Goal: Information Seeking & Learning: Learn about a topic

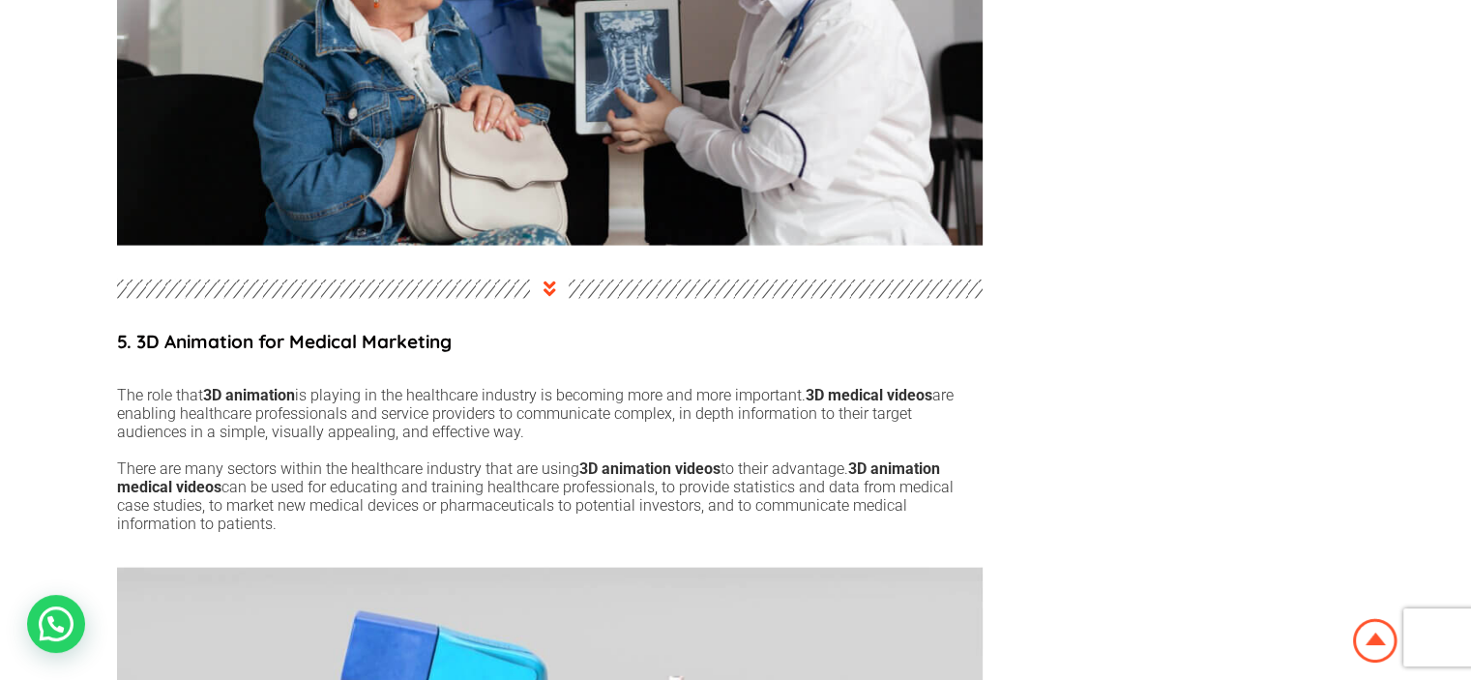
scroll to position [4449, 0]
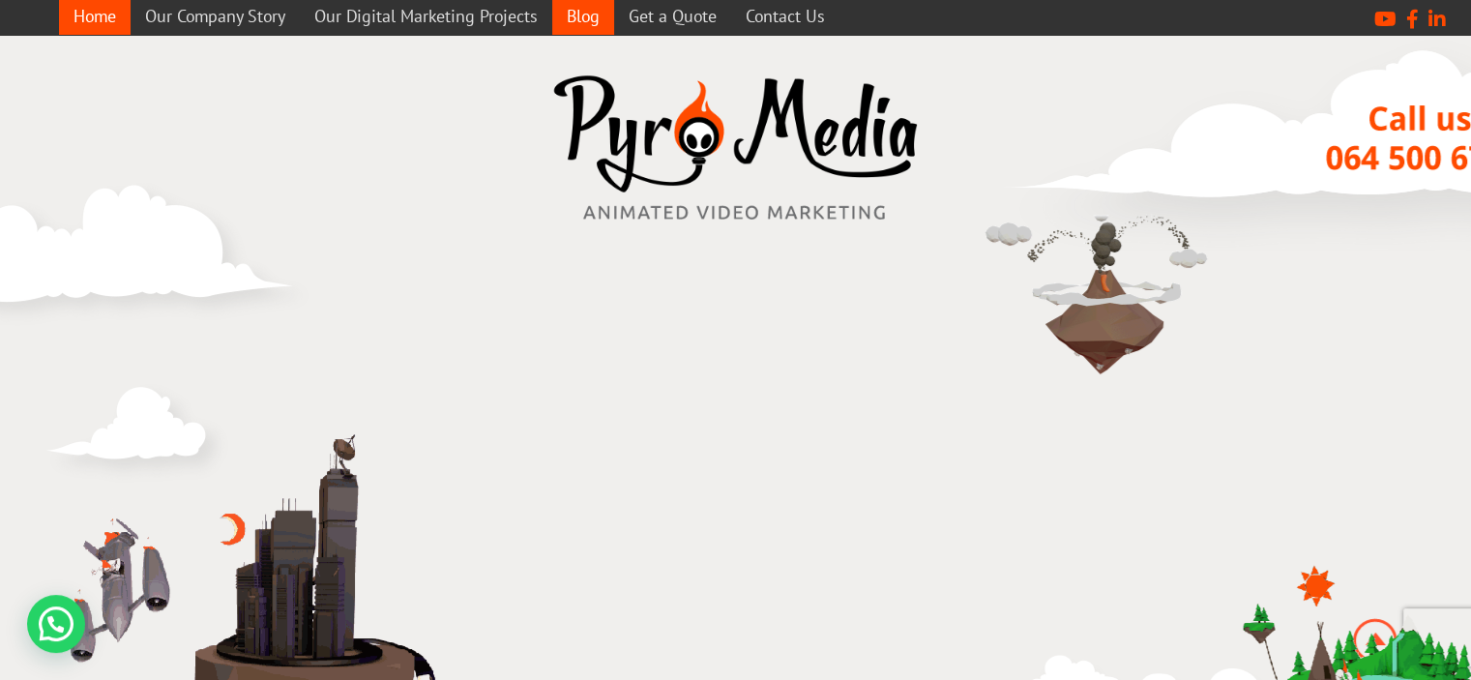
click at [577, 17] on link "Blog" at bounding box center [583, 16] width 62 height 38
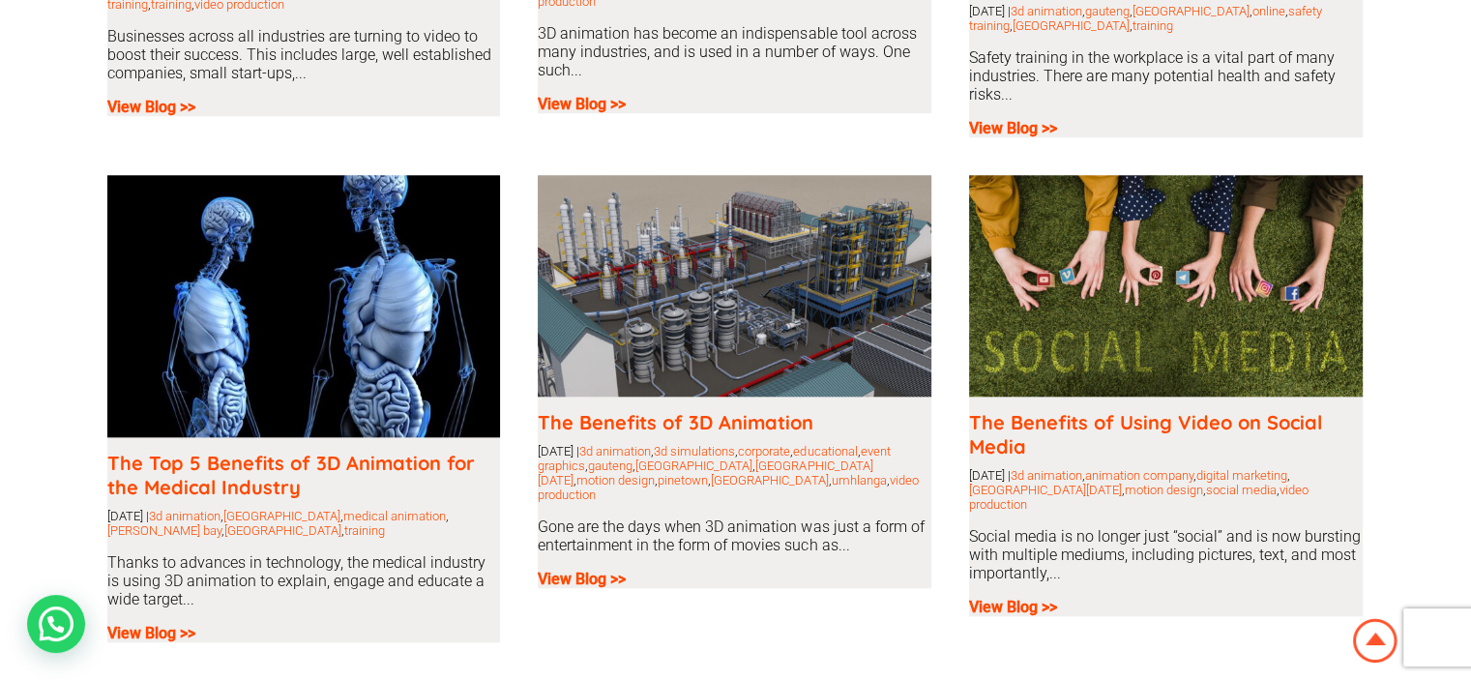
scroll to position [1934, 0]
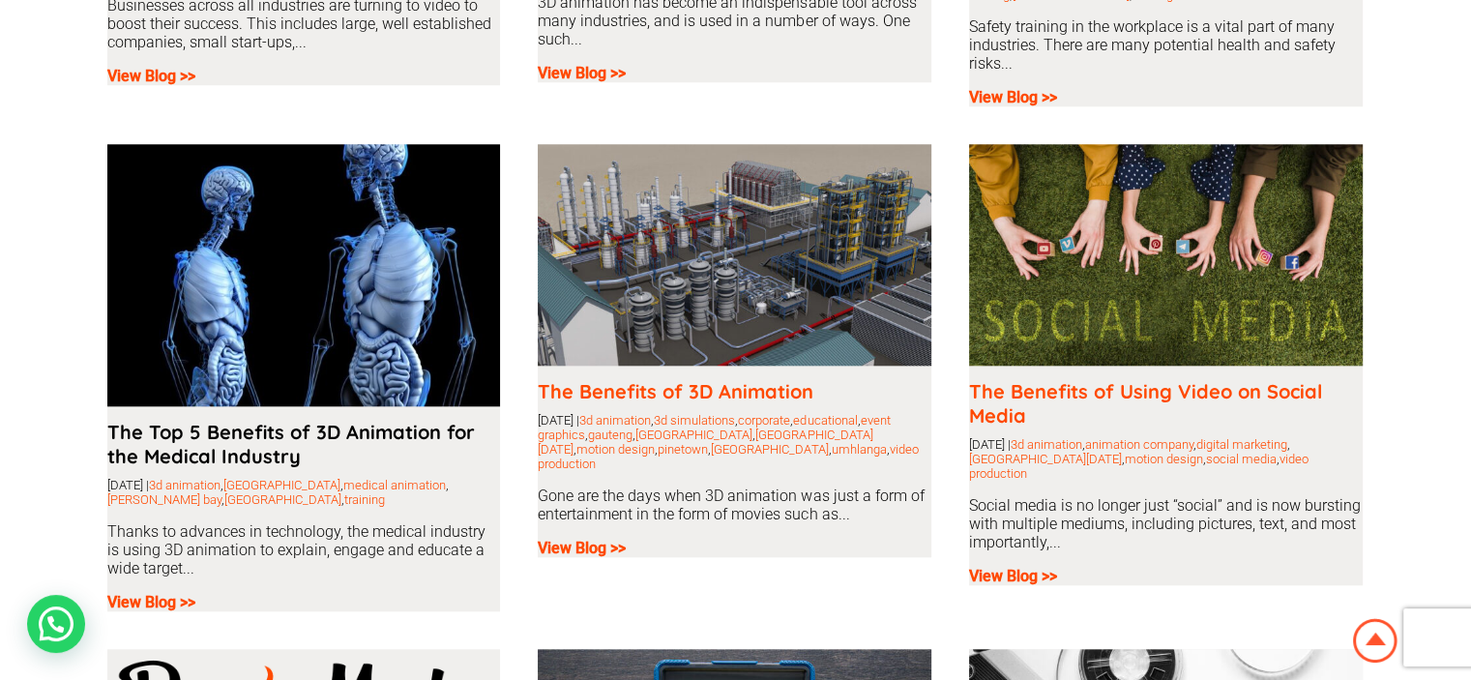
click at [210, 428] on link "The Top 5 Benefits of 3D Animation for the Medical Industry" at bounding box center [291, 444] width 368 height 48
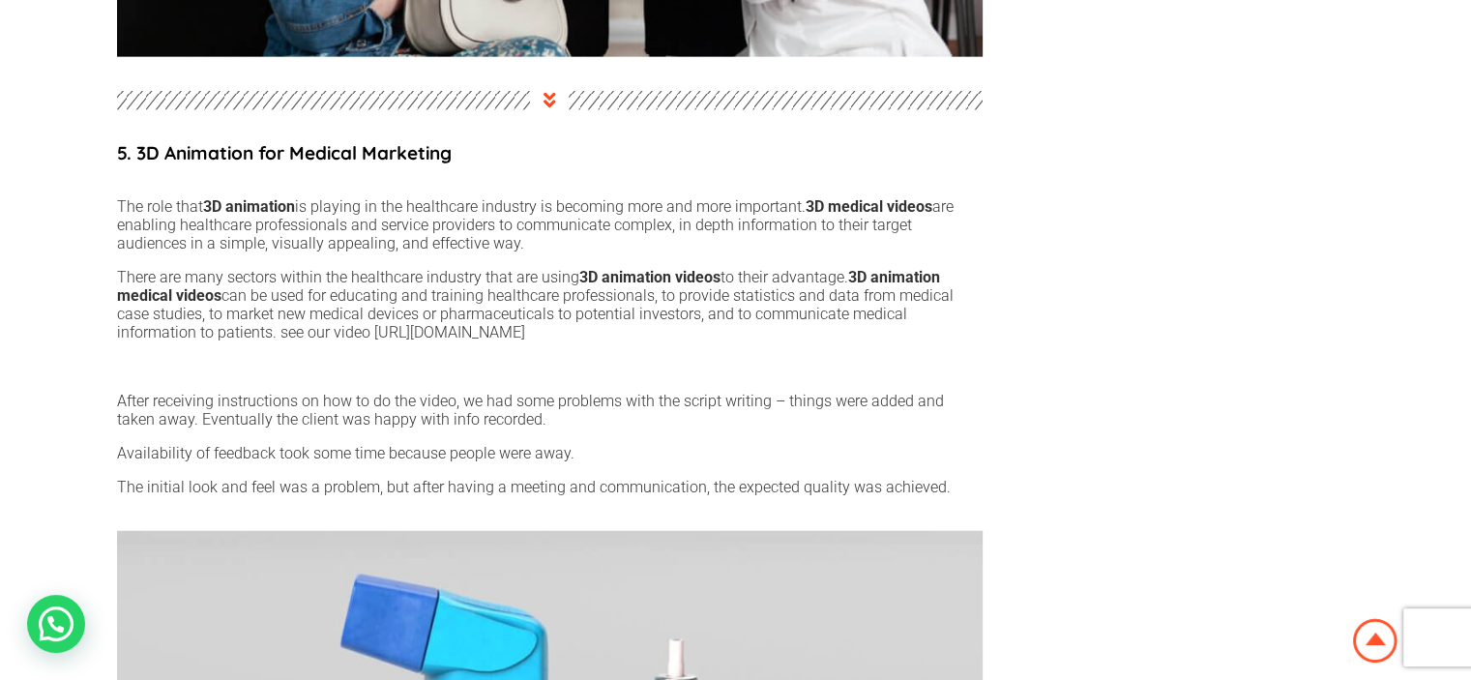
scroll to position [4643, 0]
click at [528, 320] on p "There are many sectors within the healthcare industry that are using 3D animati…" at bounding box center [550, 304] width 866 height 74
click at [577, 317] on p "There are many sectors within the healthcare industry that are using 3D animati…" at bounding box center [550, 304] width 866 height 74
drag, startPoint x: 584, startPoint y: 315, endPoint x: 370, endPoint y: 328, distance: 214.1
click at [370, 328] on p "There are many sectors within the healthcare industry that are using 3D animati…" at bounding box center [550, 304] width 866 height 74
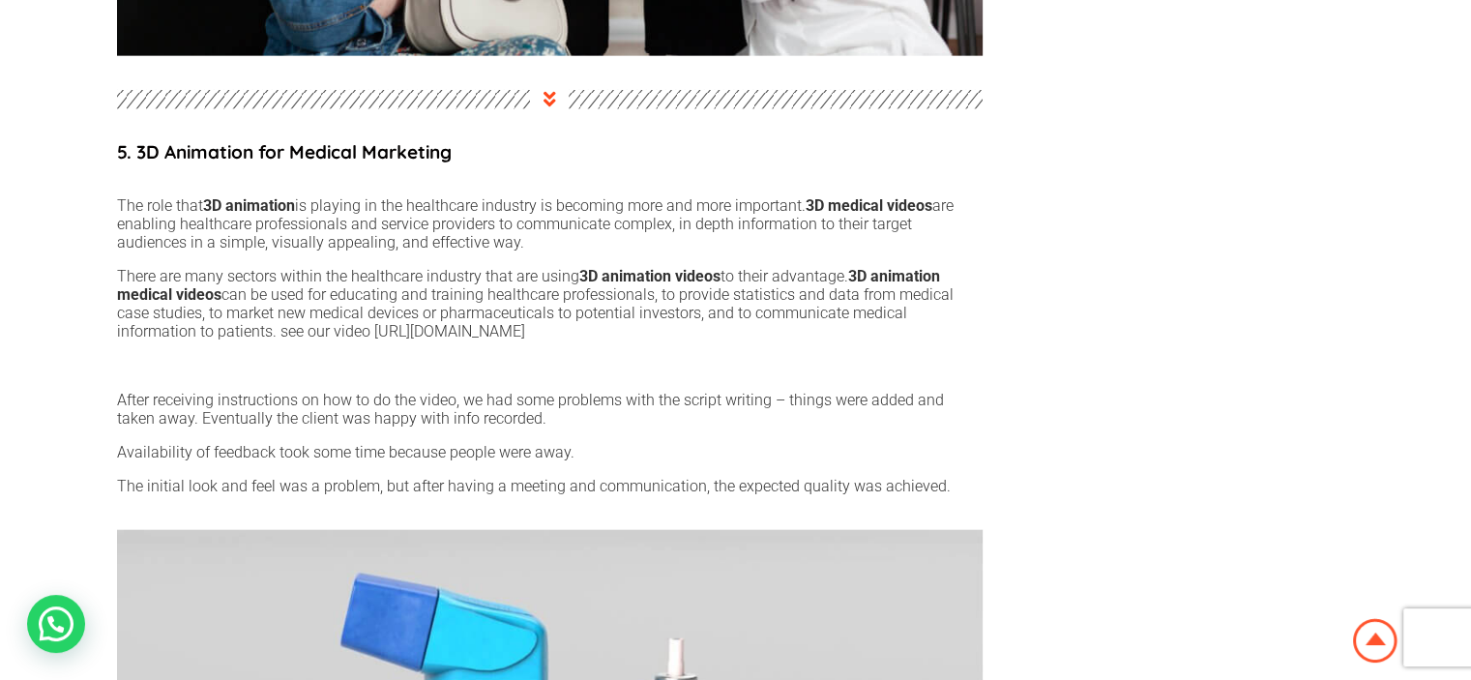
click at [288, 375] on div "After receiving instructions on how to do the video, we had some problems with …" at bounding box center [550, 442] width 866 height 135
drag, startPoint x: 372, startPoint y: 324, endPoint x: 574, endPoint y: 328, distance: 201.2
click at [574, 328] on p "There are many sectors within the healthcare industry that are using 3D animati…" at bounding box center [550, 304] width 866 height 74
click at [441, 378] on div "After receiving instructions on how to do the video, we had some problems with …" at bounding box center [550, 442] width 866 height 135
drag, startPoint x: 373, startPoint y: 319, endPoint x: 580, endPoint y: 322, distance: 207.0
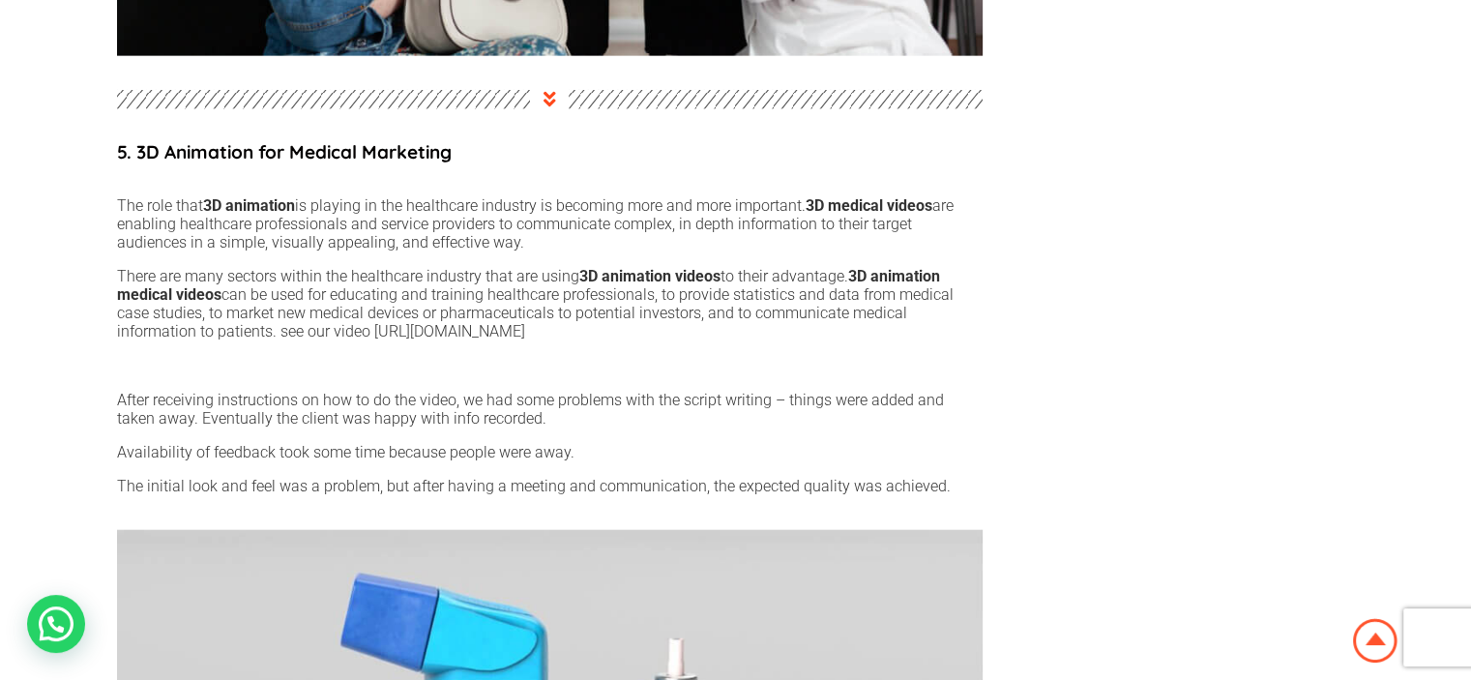
click at [580, 322] on p "There are many sectors within the healthcare industry that are using 3D animati…" at bounding box center [550, 304] width 866 height 74
click at [467, 320] on p "There are many sectors within the healthcare industry that are using 3D animati…" at bounding box center [550, 304] width 866 height 74
drag, startPoint x: 371, startPoint y: 327, endPoint x: 587, endPoint y: 324, distance: 215.7
click at [587, 324] on p "There are many sectors within the healthcare industry that are using 3D animati…" at bounding box center [550, 304] width 866 height 74
copy p "https://youtu.be/A5l3ubQ4KCk"
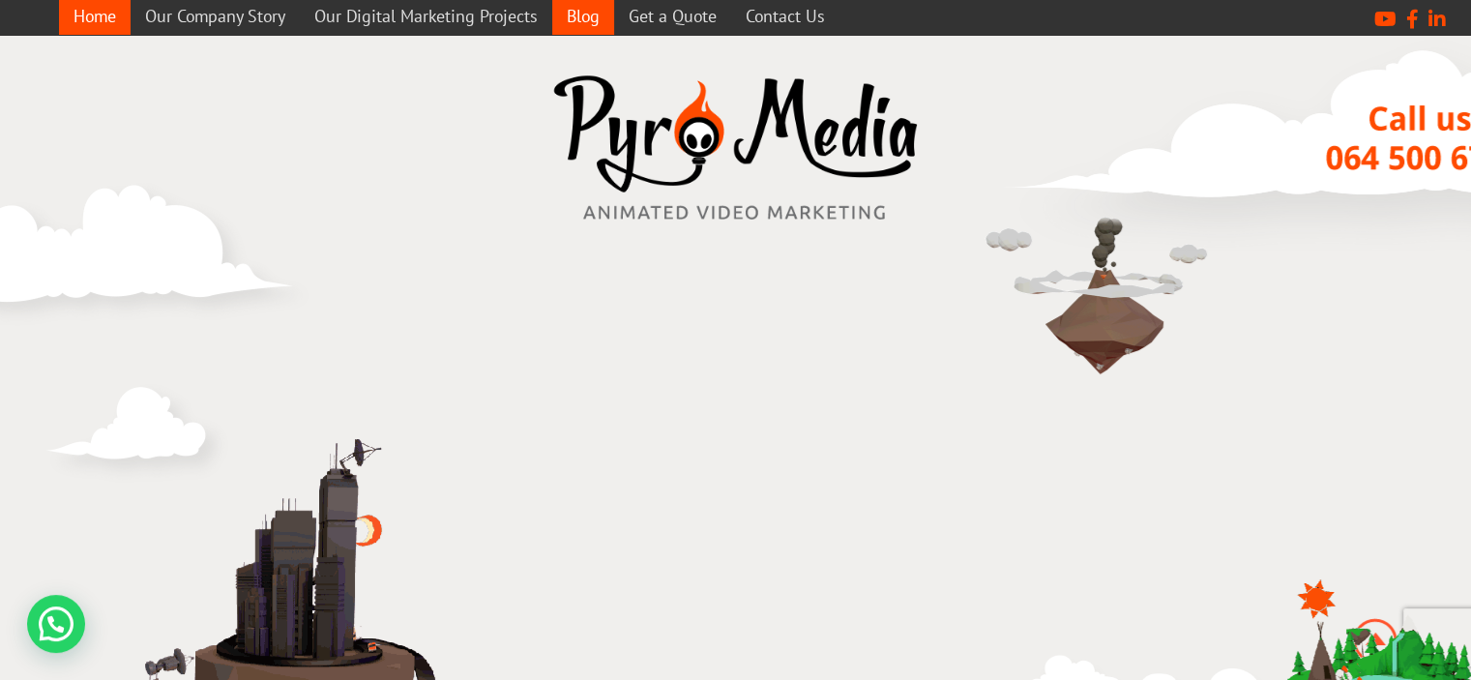
click at [587, 12] on link "Blog" at bounding box center [583, 16] width 62 height 38
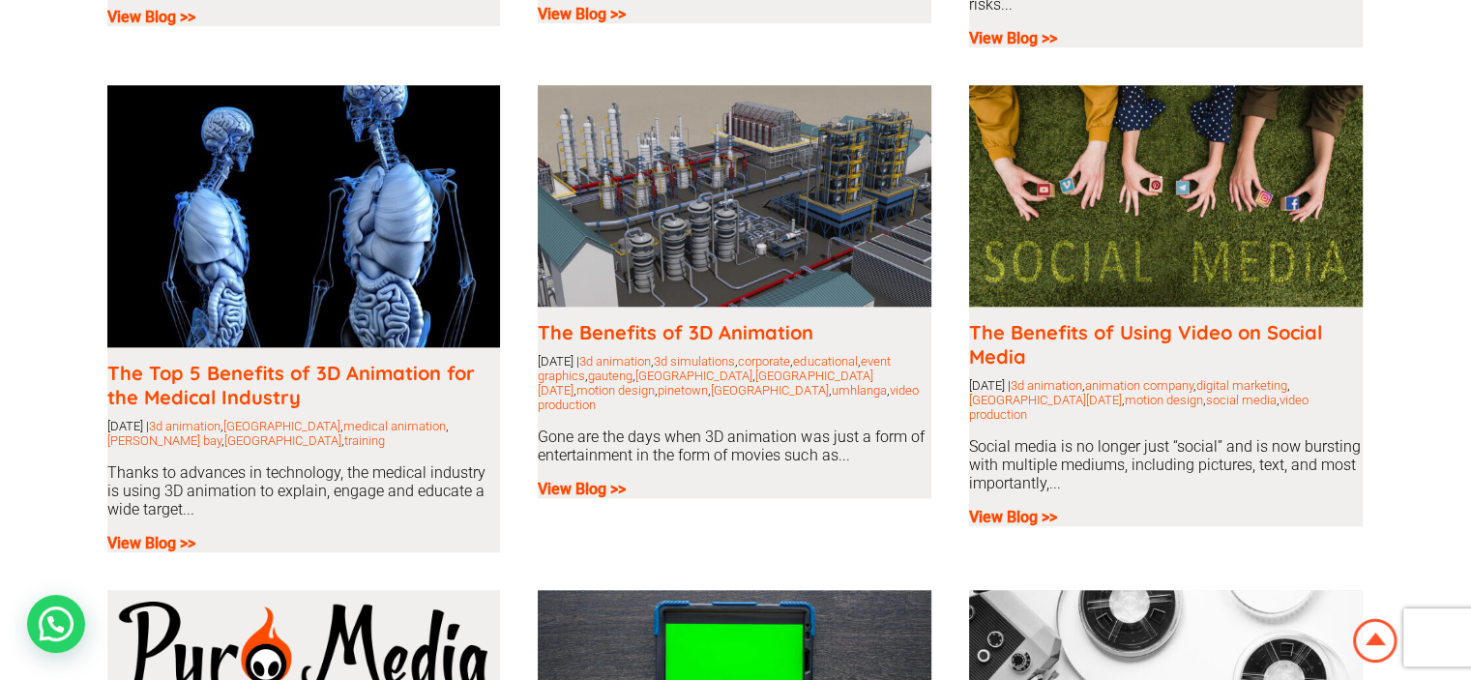
scroll to position [2128, 0]
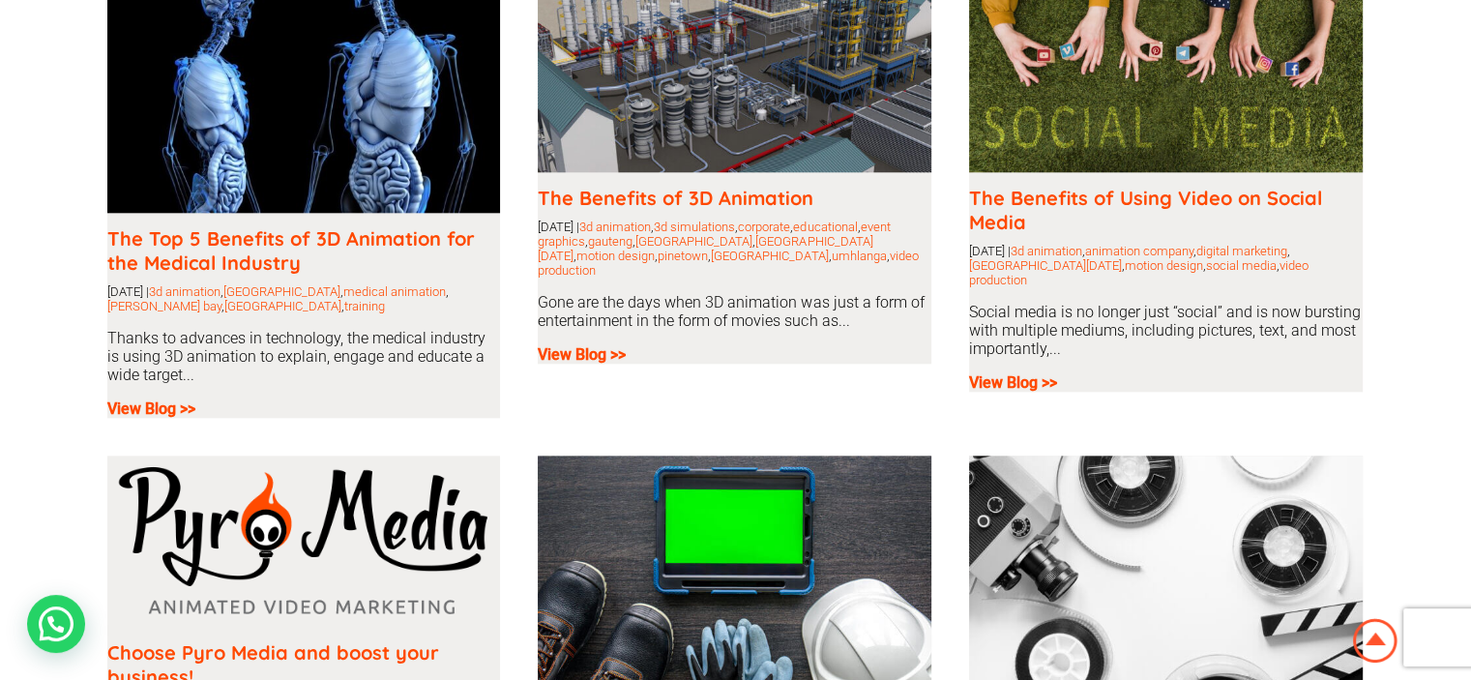
click at [312, 90] on img at bounding box center [304, 82] width 394 height 262
click at [265, 111] on img at bounding box center [304, 82] width 394 height 262
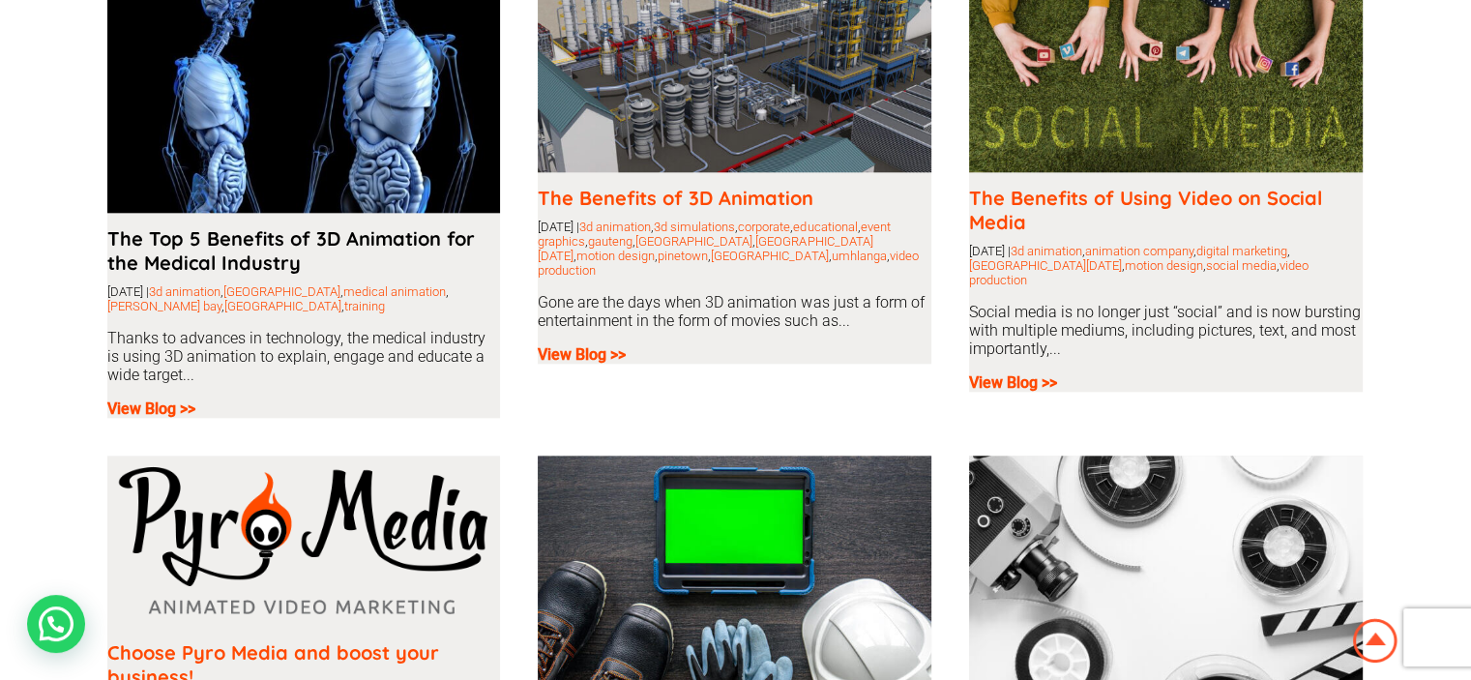
click at [211, 246] on link "The Top 5 Benefits of 3D Animation for the Medical Industry" at bounding box center [291, 250] width 368 height 48
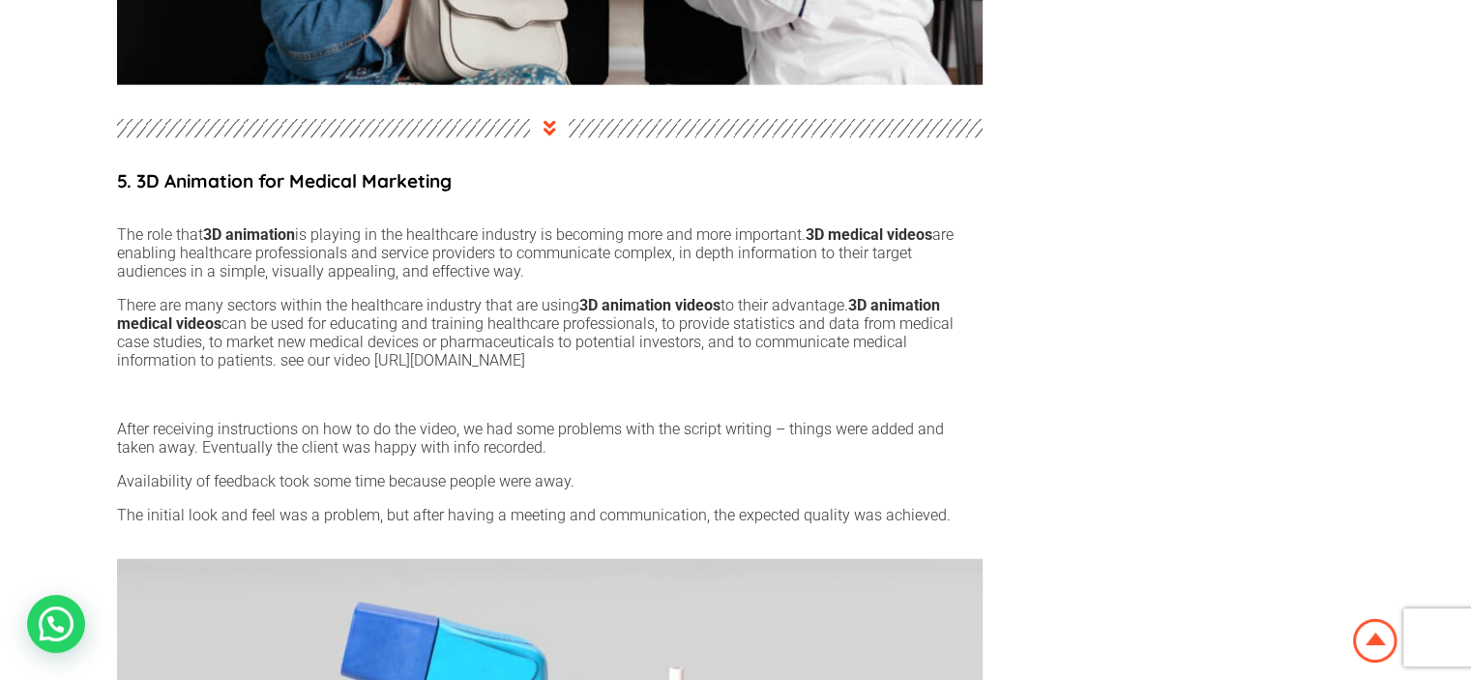
scroll to position [4739, 0]
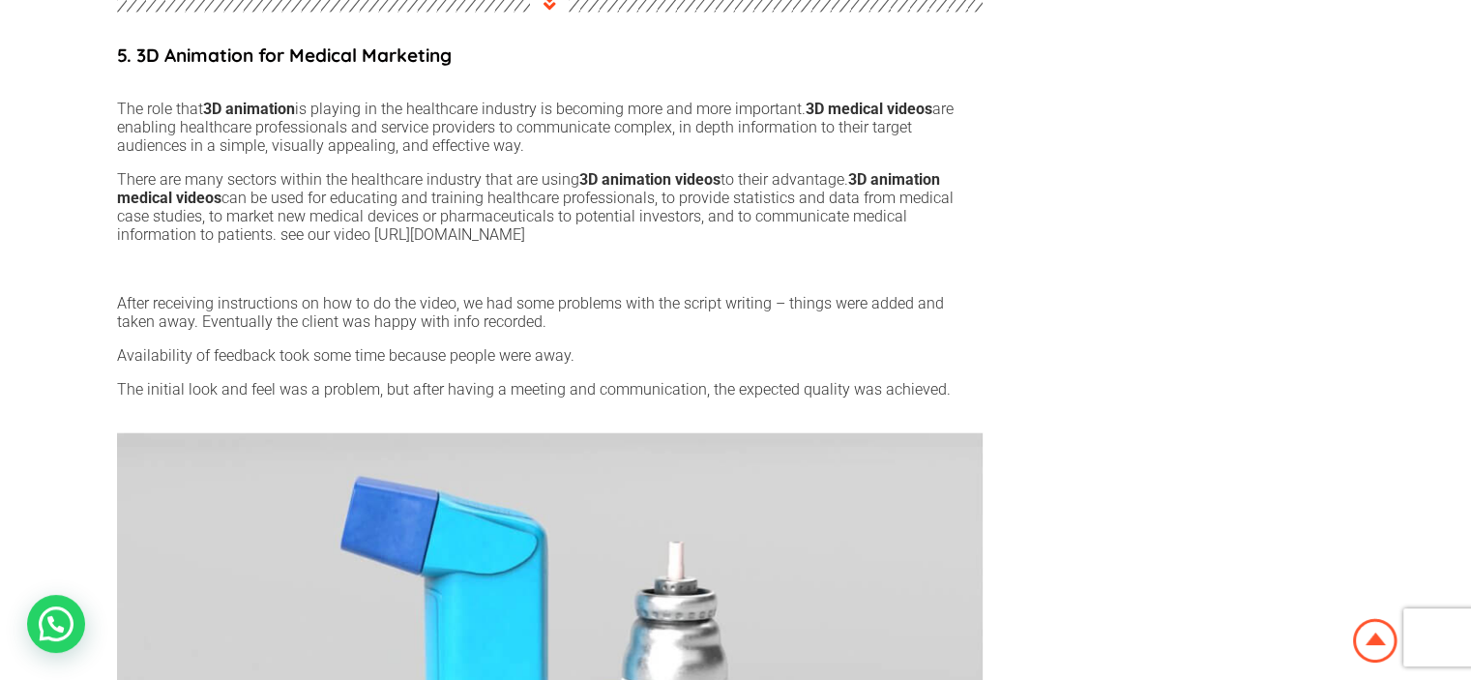
drag, startPoint x: 372, startPoint y: 225, endPoint x: 584, endPoint y: 227, distance: 211.8
click at [584, 227] on p "There are many sectors within the healthcare industry that are using 3D animati…" at bounding box center [550, 207] width 866 height 74
click at [576, 268] on div "5. 3D Animation for Medical Marketing The role that 3D animation is playing in …" at bounding box center [549, 230] width 885 height 387
click at [368, 230] on p "There are many sectors within the healthcare industry that are using 3D animati…" at bounding box center [550, 207] width 866 height 74
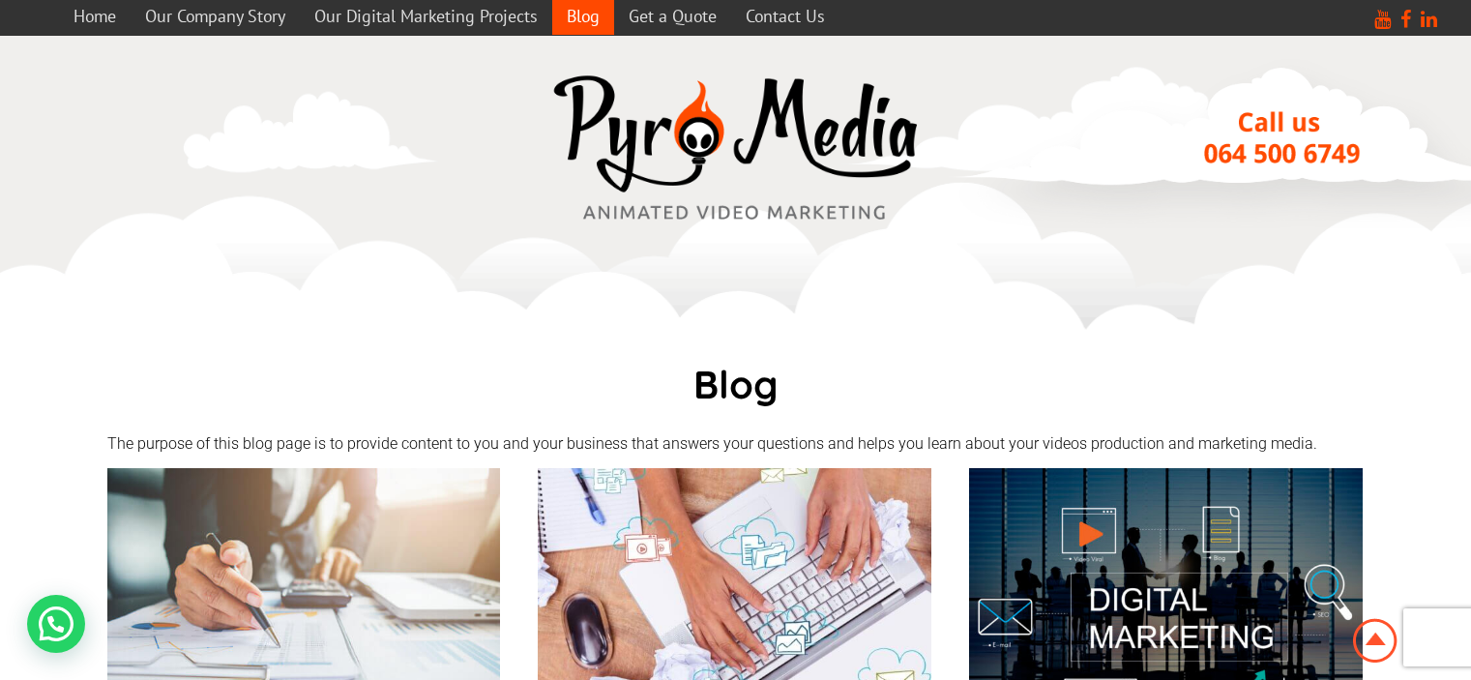
scroll to position [2128, 0]
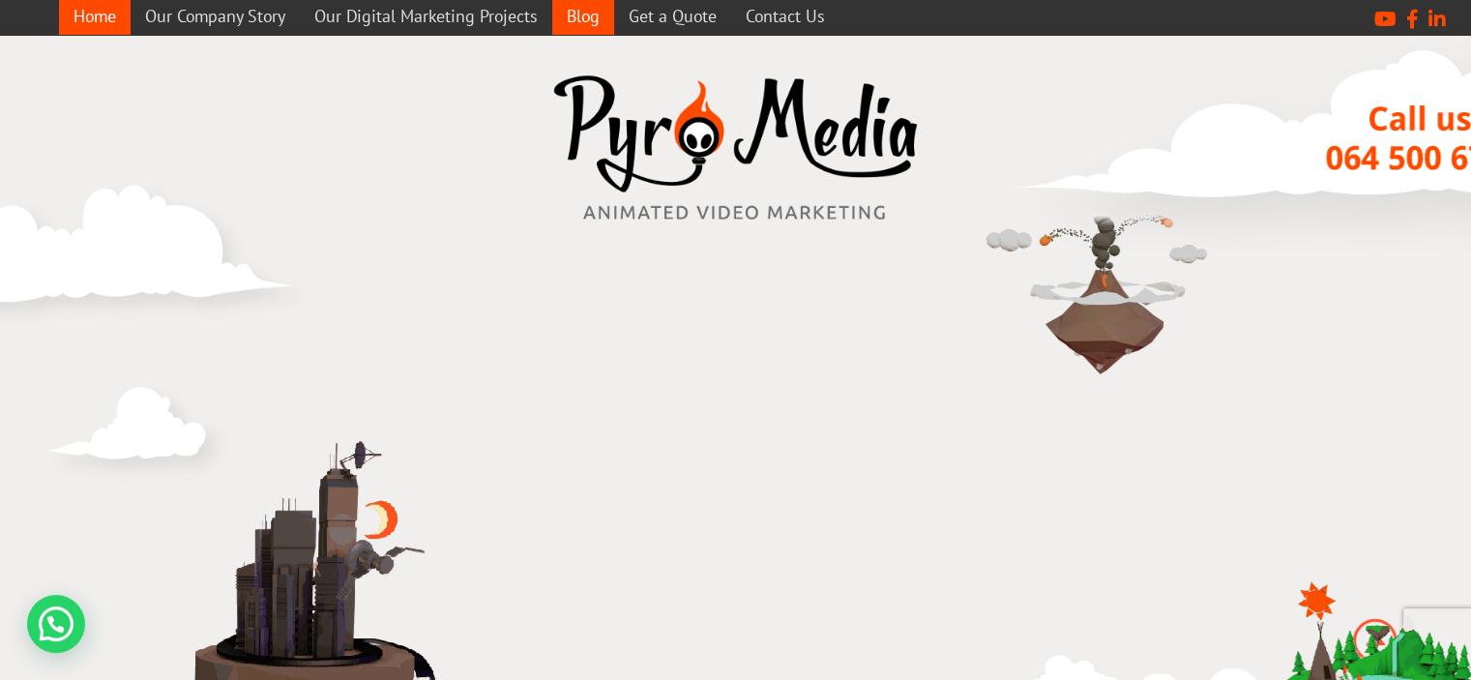
click at [578, 13] on link "Blog" at bounding box center [583, 16] width 62 height 38
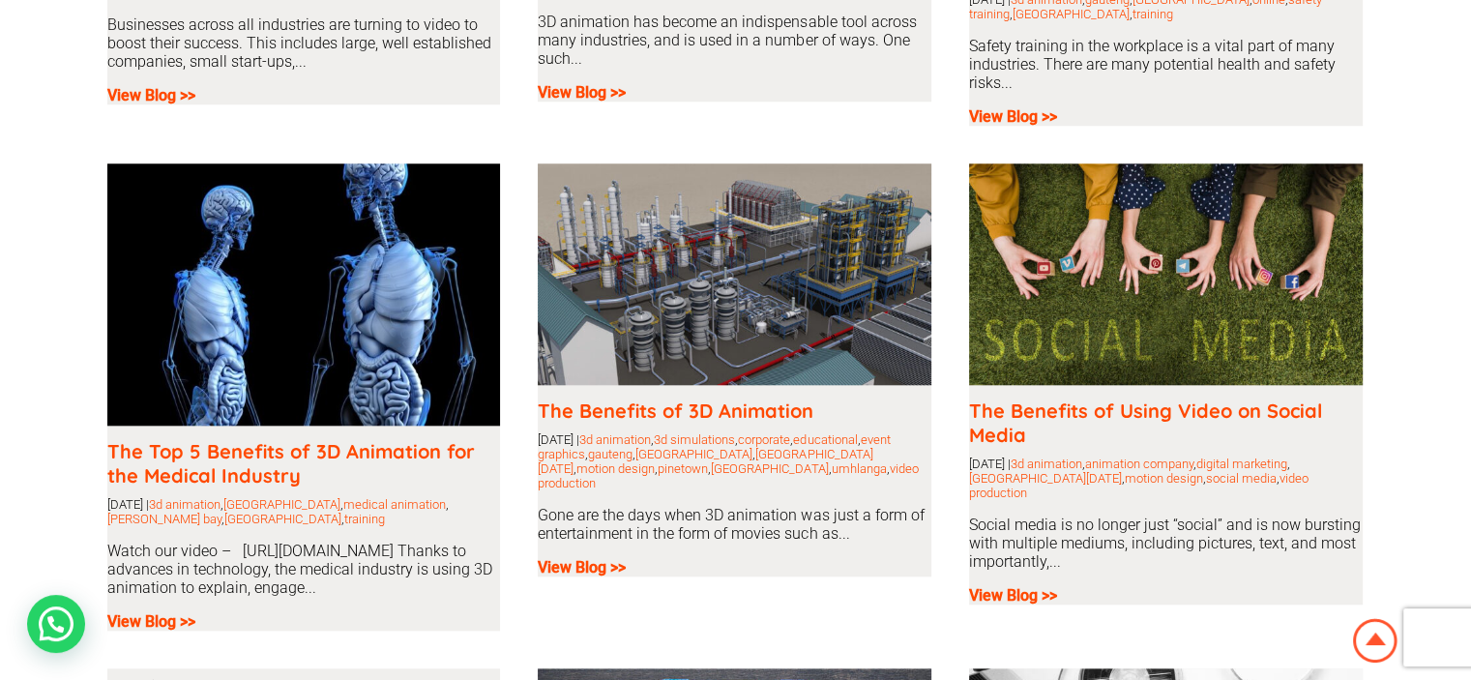
scroll to position [1934, 0]
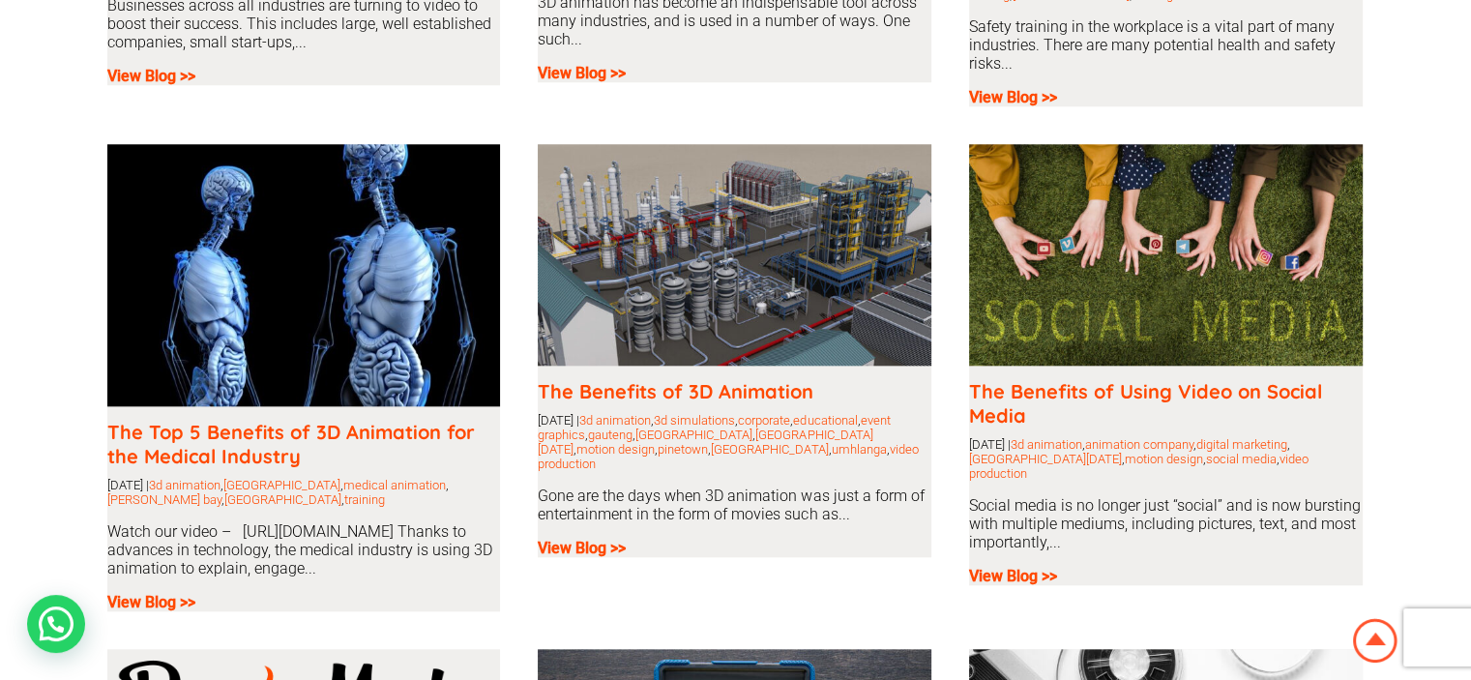
click at [293, 333] on img at bounding box center [304, 275] width 394 height 262
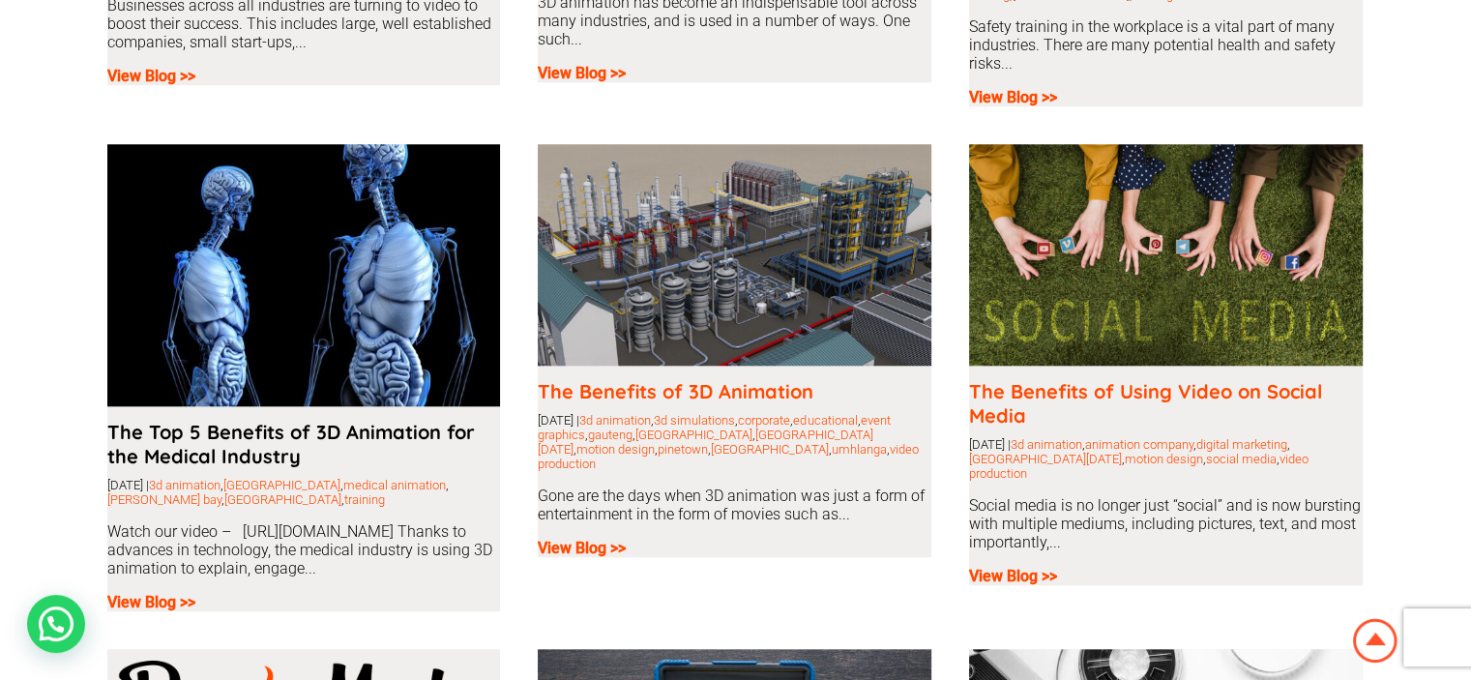
click at [261, 421] on link "The Top 5 Benefits of 3D Animation for the Medical Industry" at bounding box center [291, 444] width 368 height 48
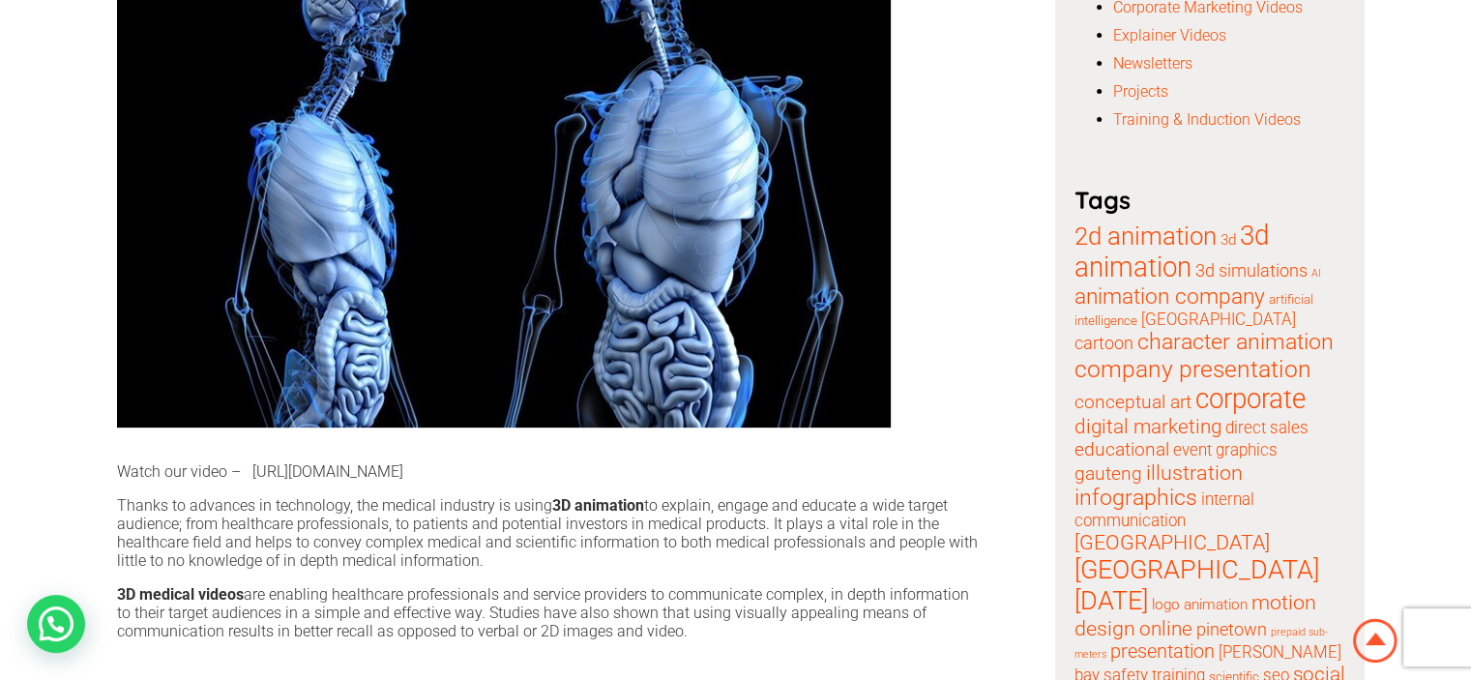
scroll to position [677, 0]
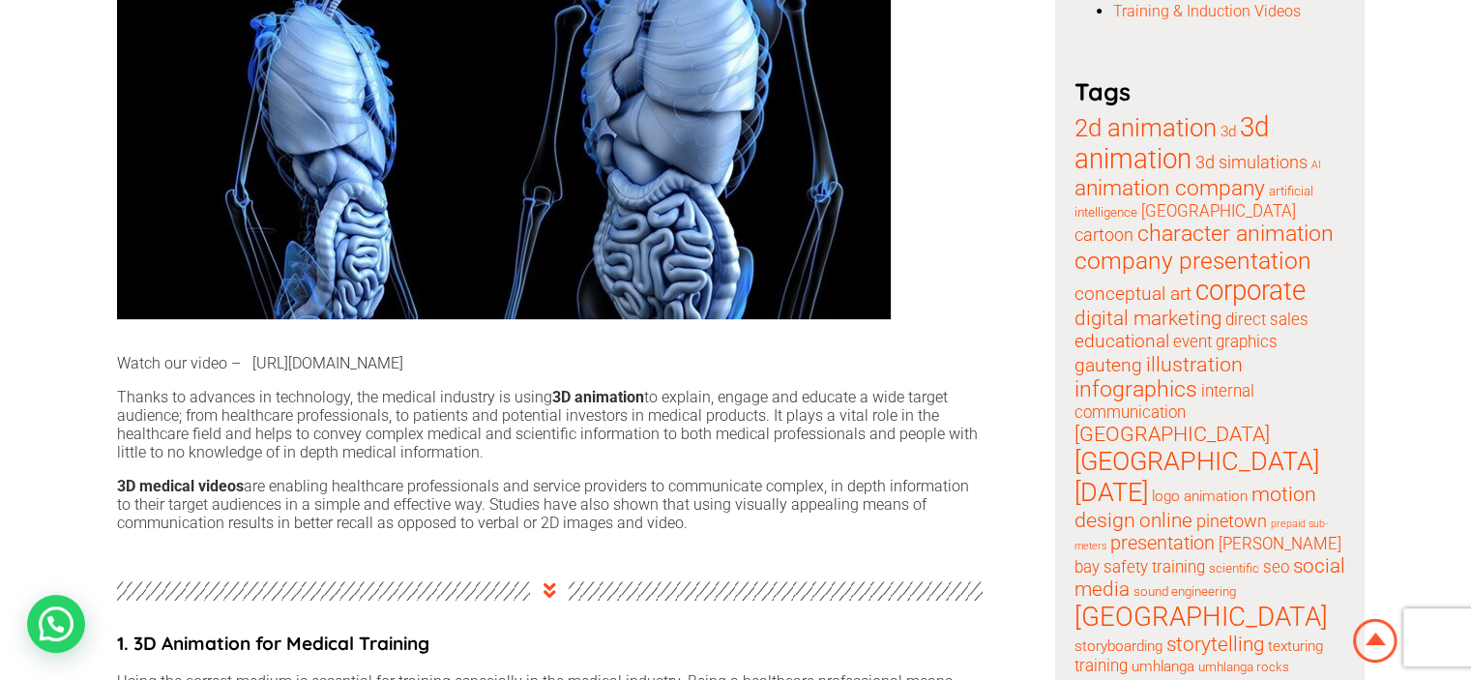
drag, startPoint x: 325, startPoint y: 361, endPoint x: 320, endPoint y: 370, distance: 10.8
click at [320, 370] on p "Watch our video – [URL][DOMAIN_NAME]" at bounding box center [550, 363] width 866 height 18
click at [321, 370] on p "Watch our video – [URL][DOMAIN_NAME]" at bounding box center [550, 363] width 866 height 18
click at [419, 374] on div "Watch our video – [URL][DOMAIN_NAME] Thanks to advances in technology, the medi…" at bounding box center [550, 443] width 866 height 178
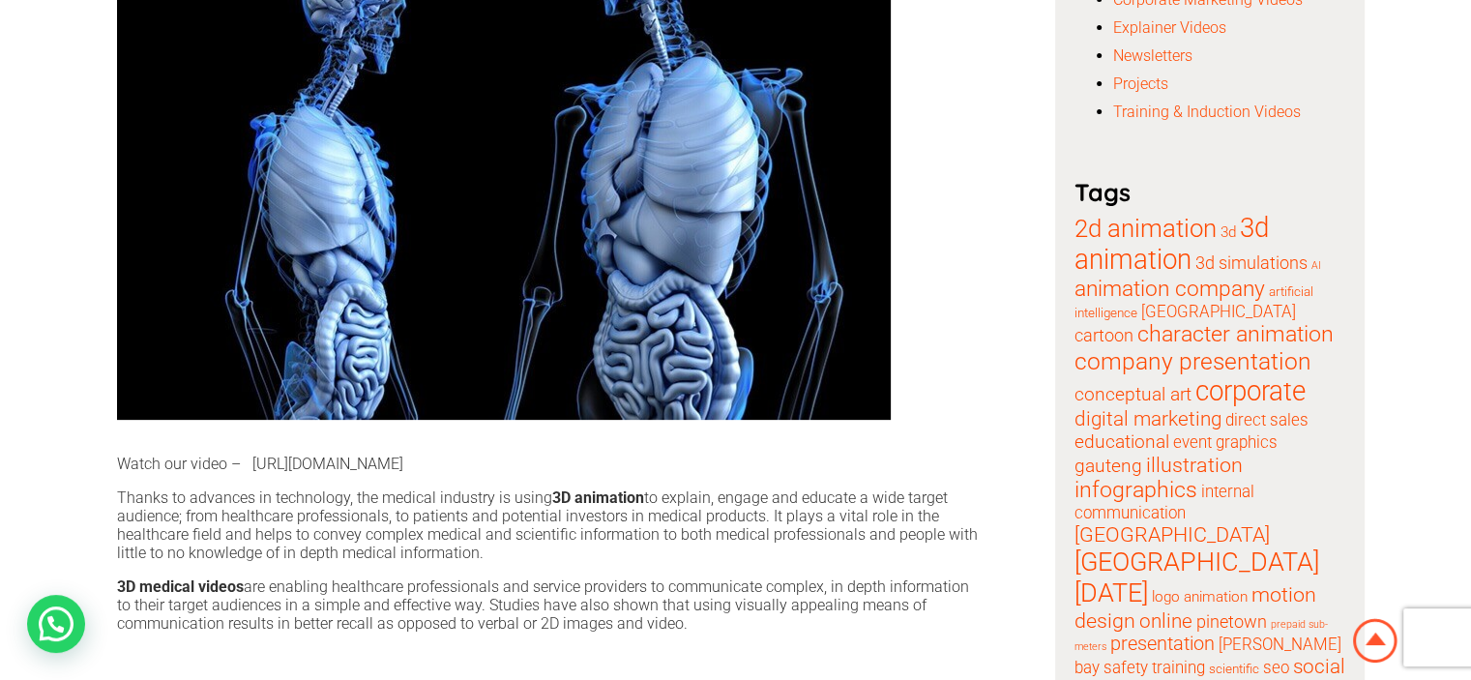
scroll to position [580, 0]
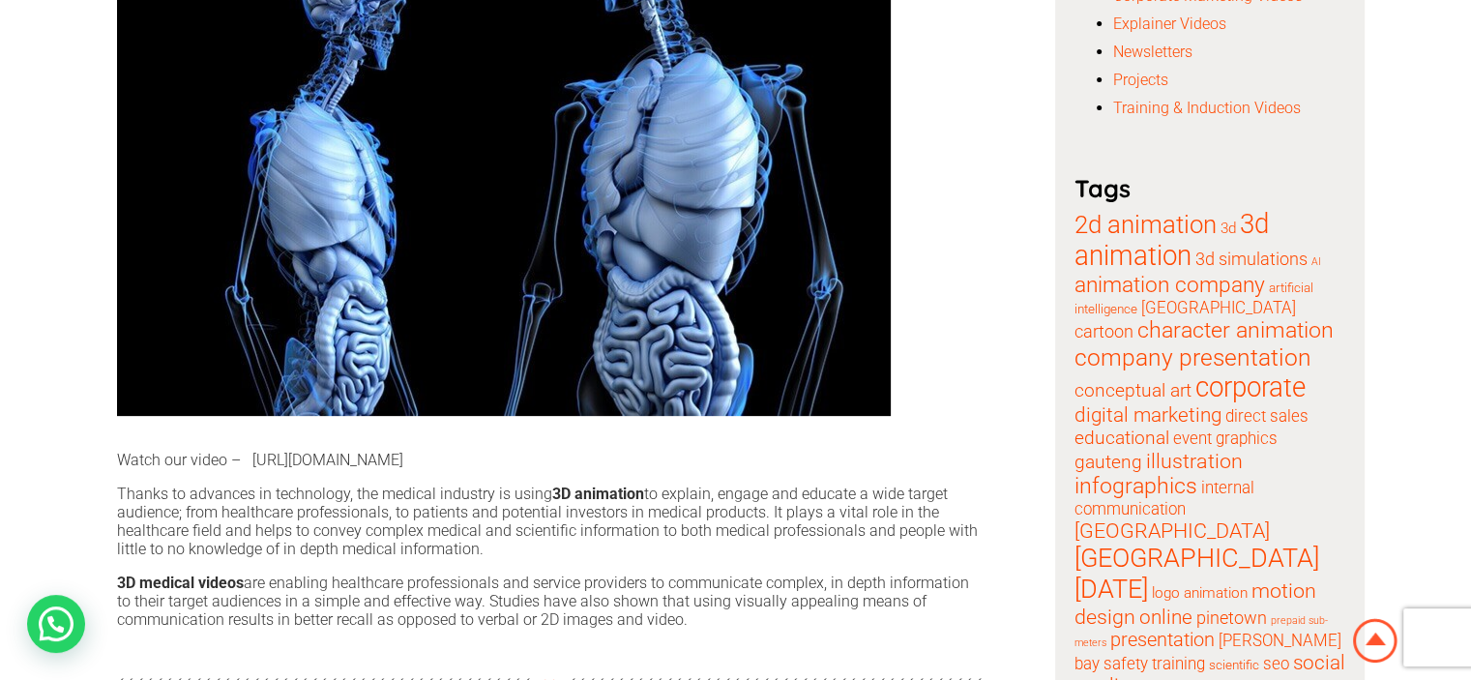
click at [343, 467] on p "Watch our video – [URL][DOMAIN_NAME]" at bounding box center [550, 460] width 866 height 18
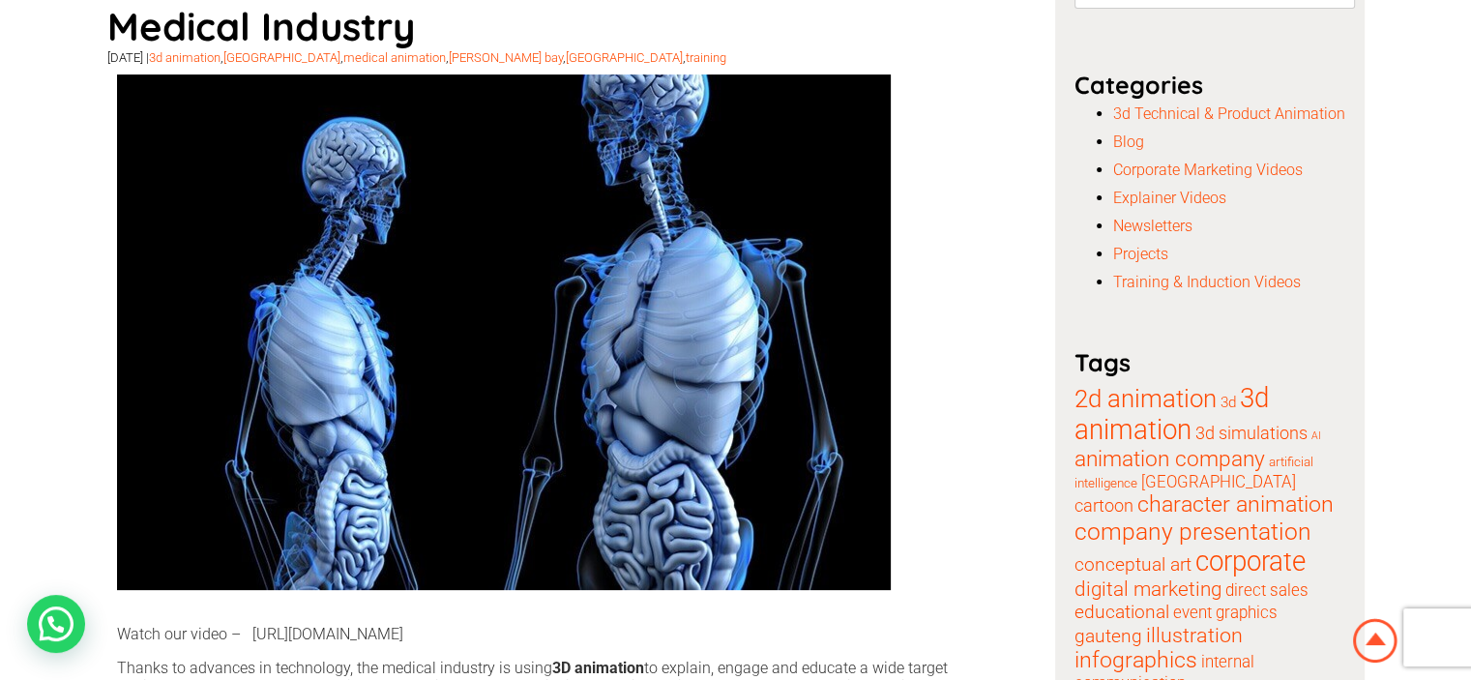
scroll to position [677, 0]
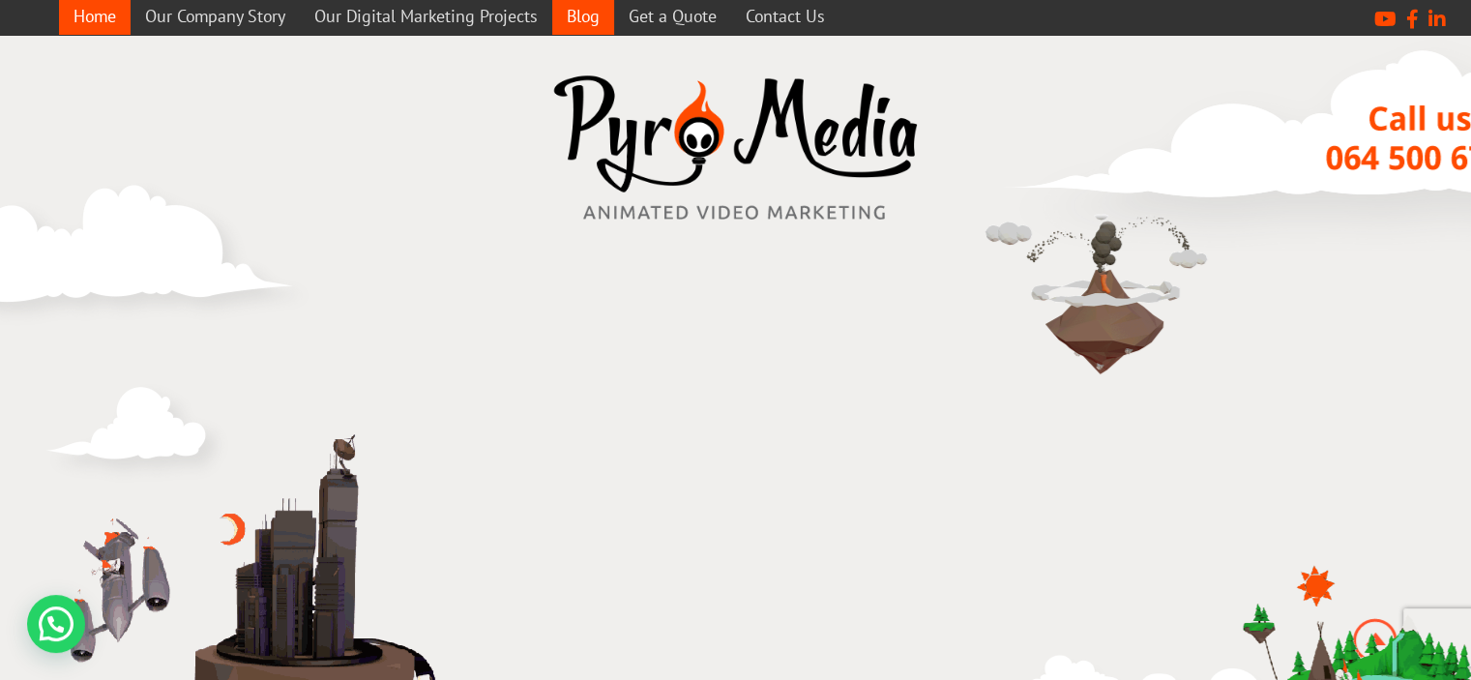
click at [589, 18] on link "Blog" at bounding box center [583, 16] width 62 height 38
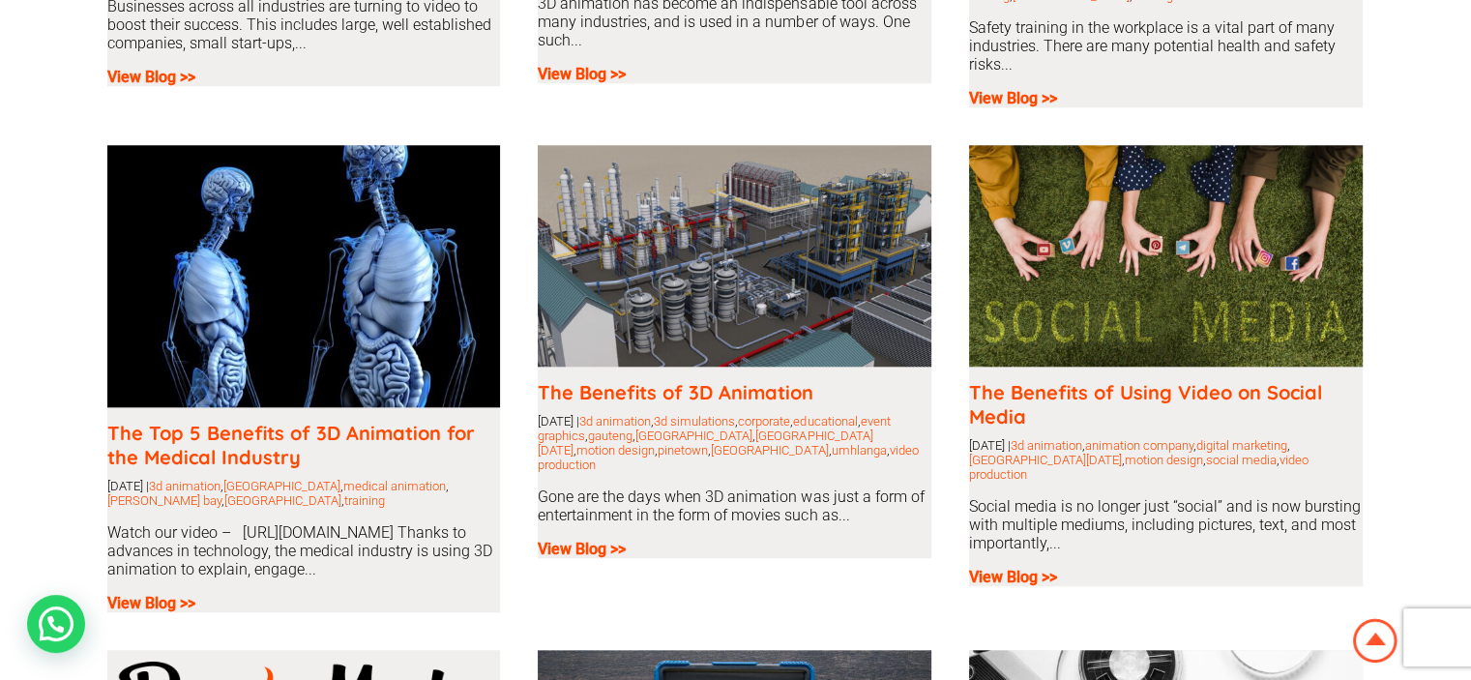
scroll to position [1934, 0]
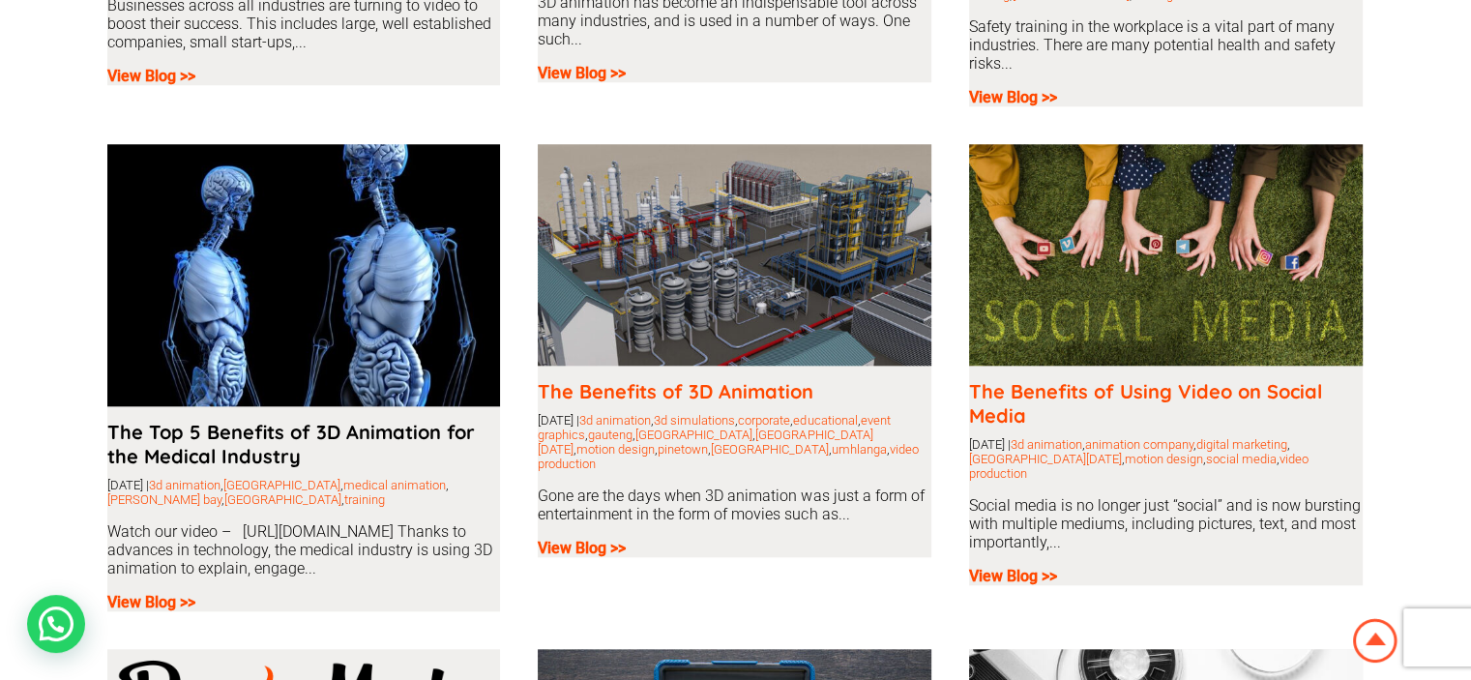
click at [233, 420] on link "The Top 5 Benefits of 3D Animation for the Medical Industry" at bounding box center [291, 444] width 368 height 48
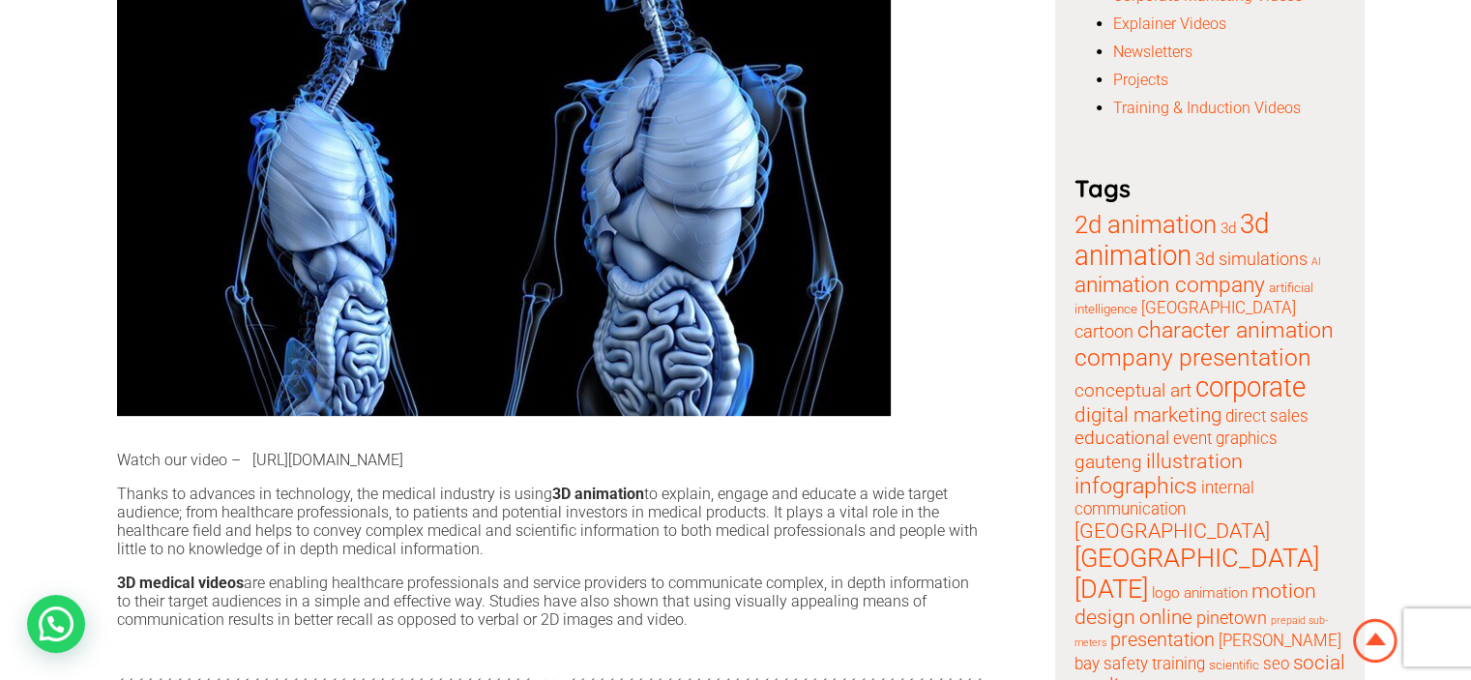
scroll to position [677, 0]
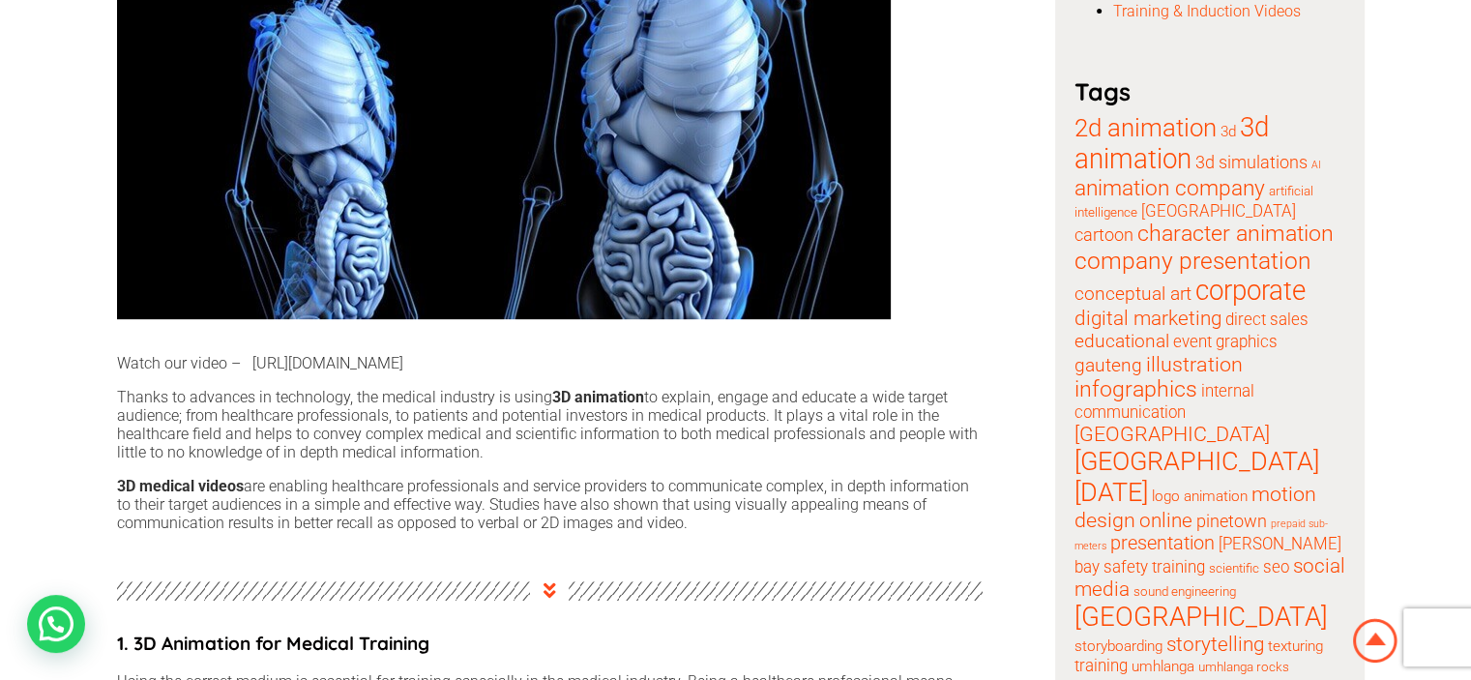
click at [312, 363] on p "Watch our video – https://youtu.be/A5l3ubQ4KCk" at bounding box center [550, 363] width 866 height 18
click at [381, 350] on div "Watch our video – https://youtu.be/A5l3ubQ4KCk Thanks to advances in technology…" at bounding box center [550, 443] width 866 height 209
click at [397, 351] on div "Watch our video – https://youtu.be/A5l3ubQ4KCk Thanks to advances in technology…" at bounding box center [550, 443] width 866 height 209
click at [473, 355] on p "Watch our video – https://youtu.be/A5l3ubQ4KCk" at bounding box center [550, 363] width 866 height 18
drag, startPoint x: 469, startPoint y: 358, endPoint x: 250, endPoint y: 356, distance: 219.6
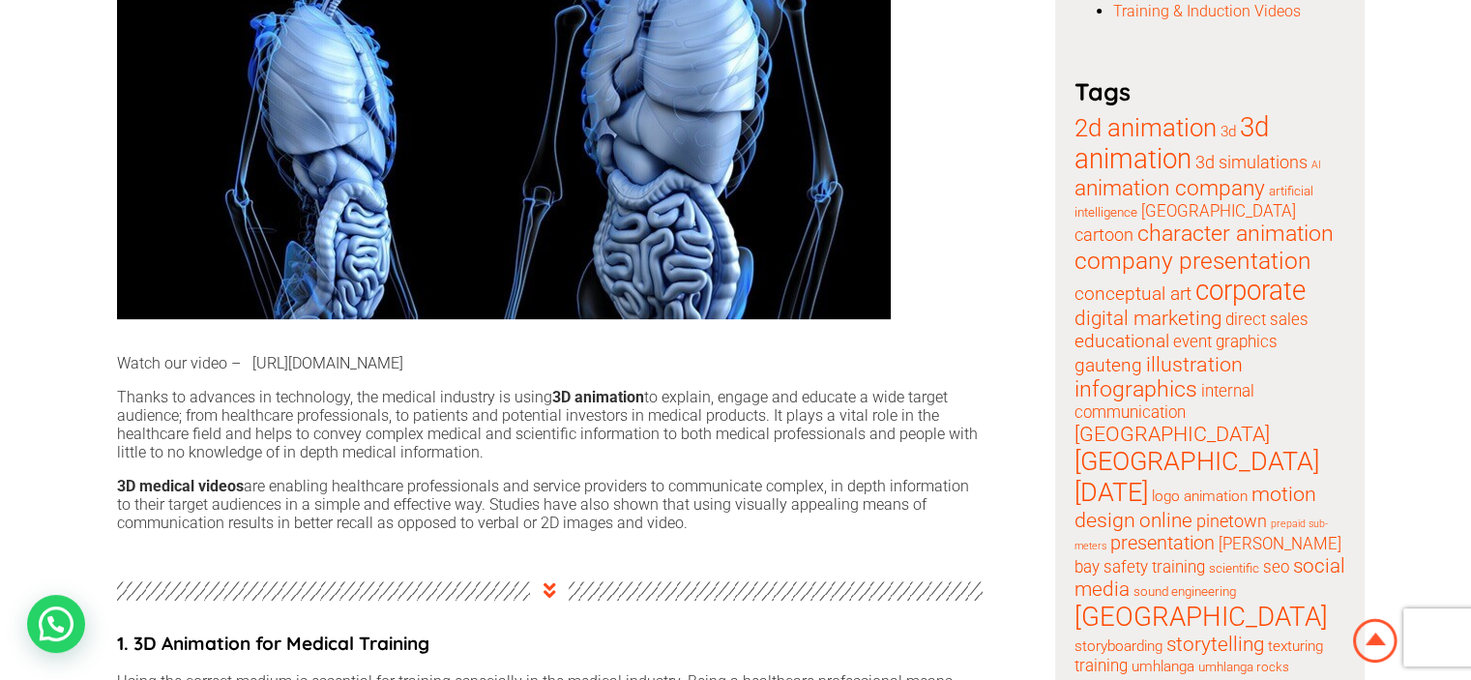
click at [250, 356] on p "Watch our video – https://youtu.be/A5l3ubQ4KCk" at bounding box center [550, 363] width 866 height 18
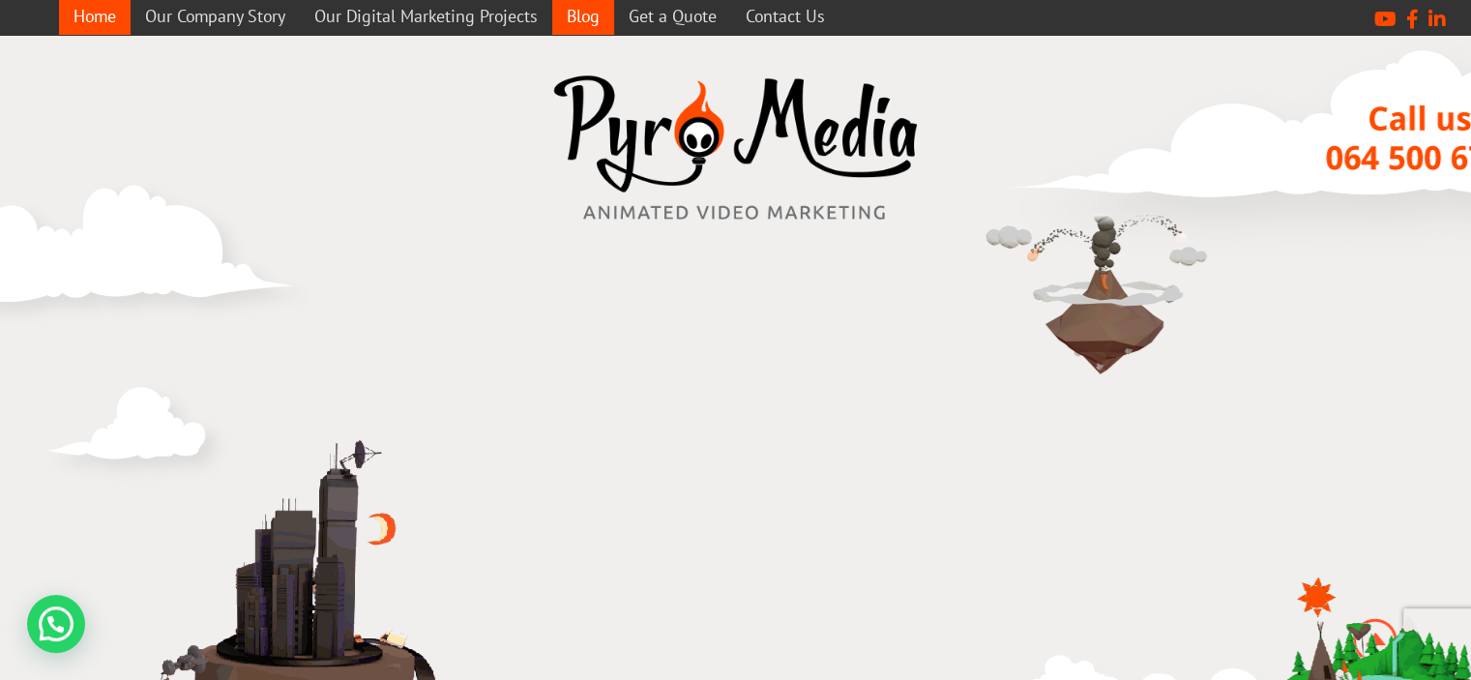
click at [583, 12] on link "Blog" at bounding box center [583, 16] width 62 height 38
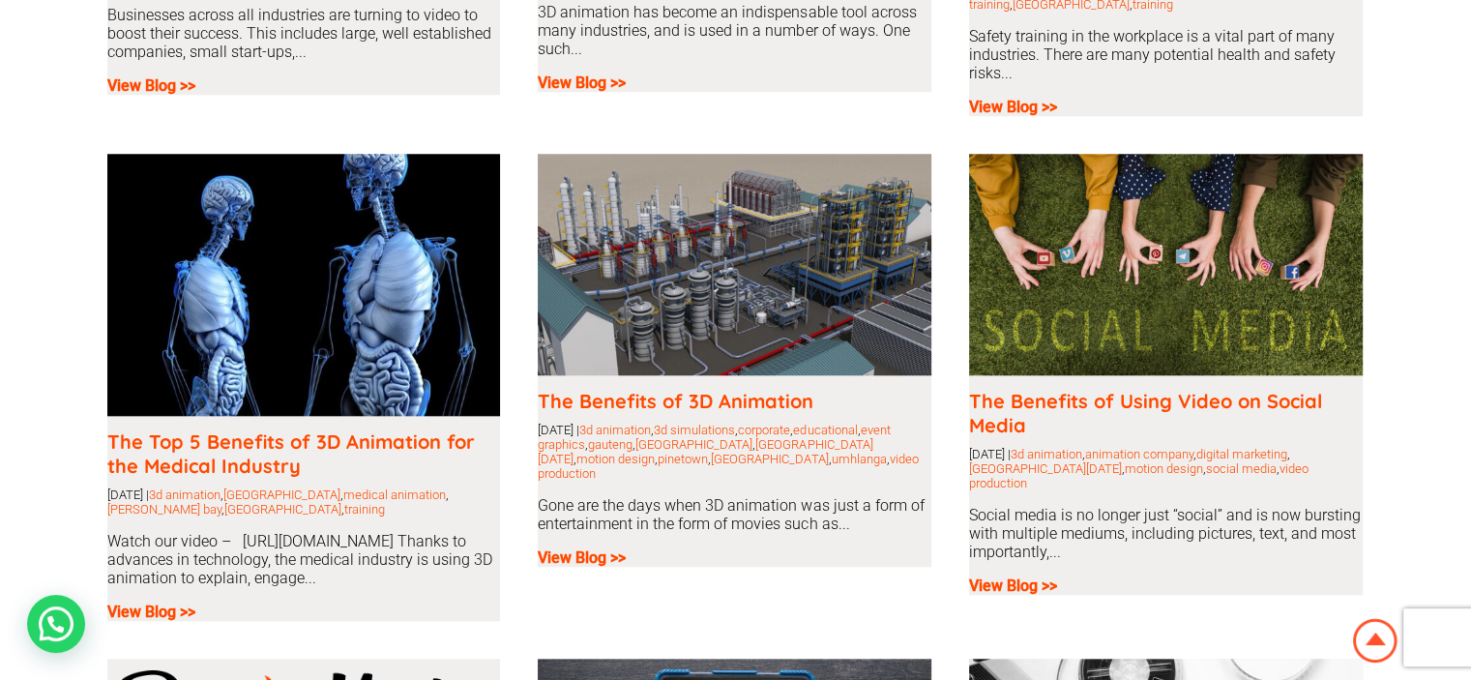
scroll to position [2031, 0]
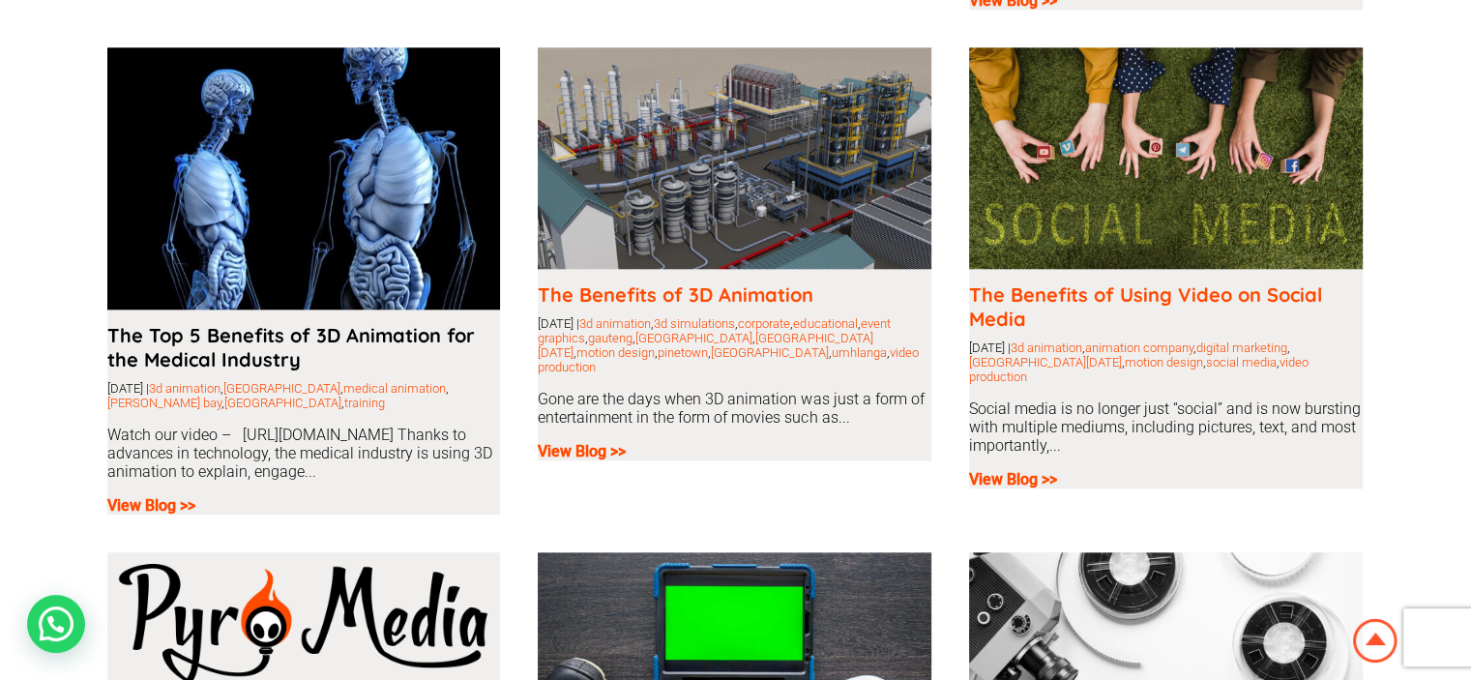
click at [208, 326] on link "The Top 5 Benefits of 3D Animation for the Medical Industry" at bounding box center [291, 347] width 368 height 48
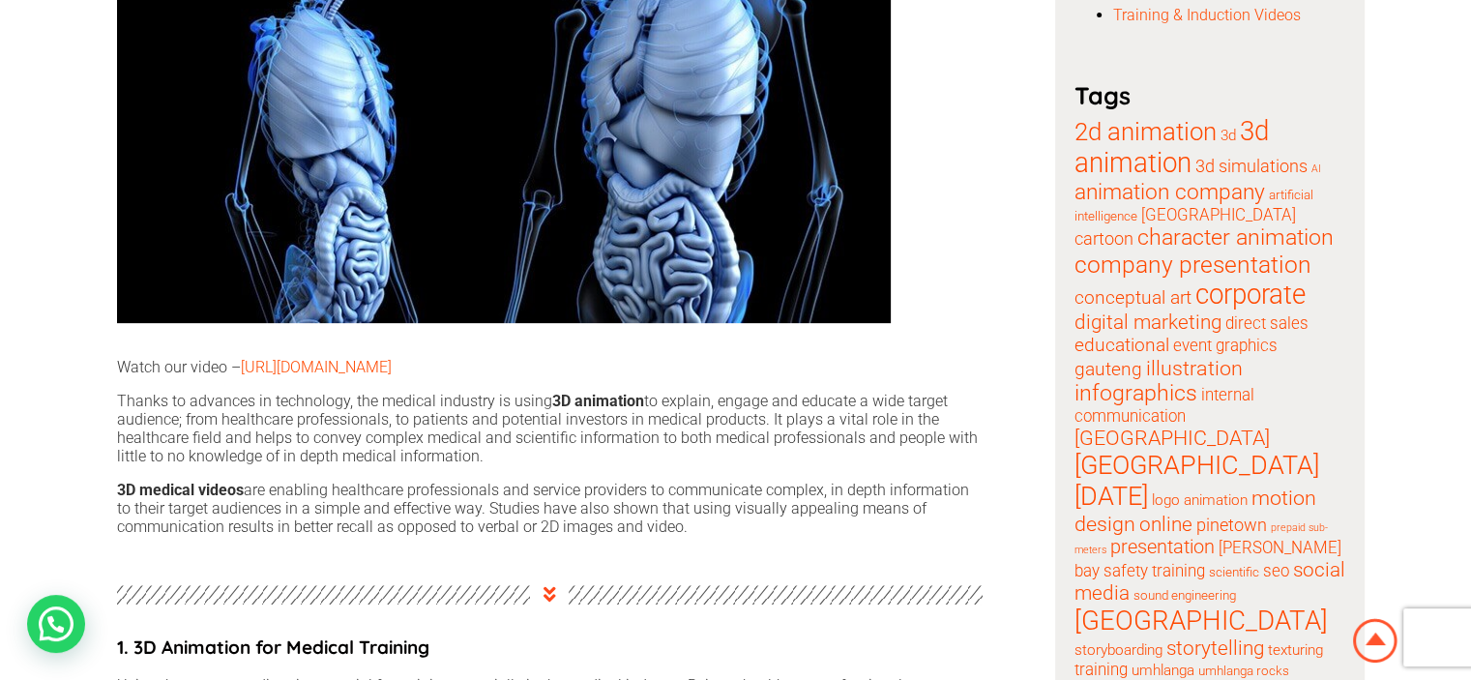
scroll to position [677, 0]
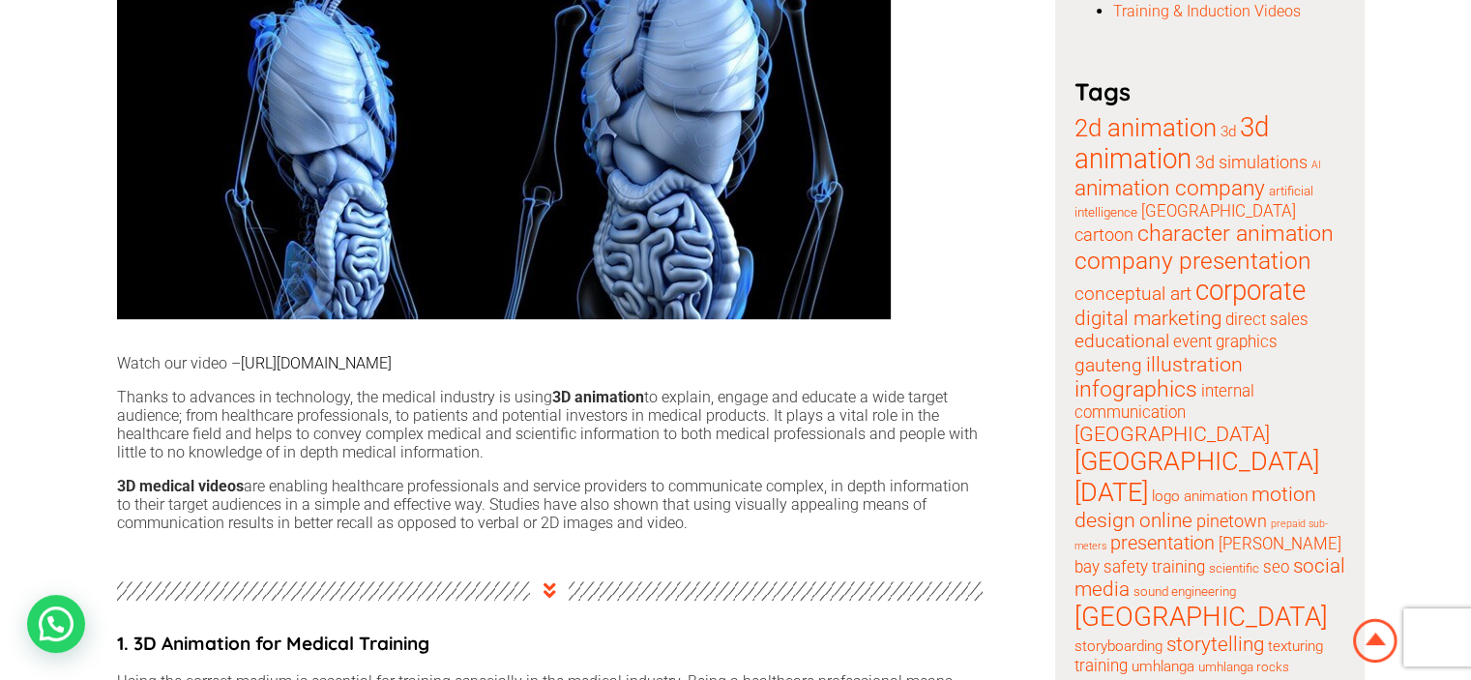
click at [341, 364] on link "https://youtu.be/A5l3ubQ4KCk" at bounding box center [316, 363] width 151 height 18
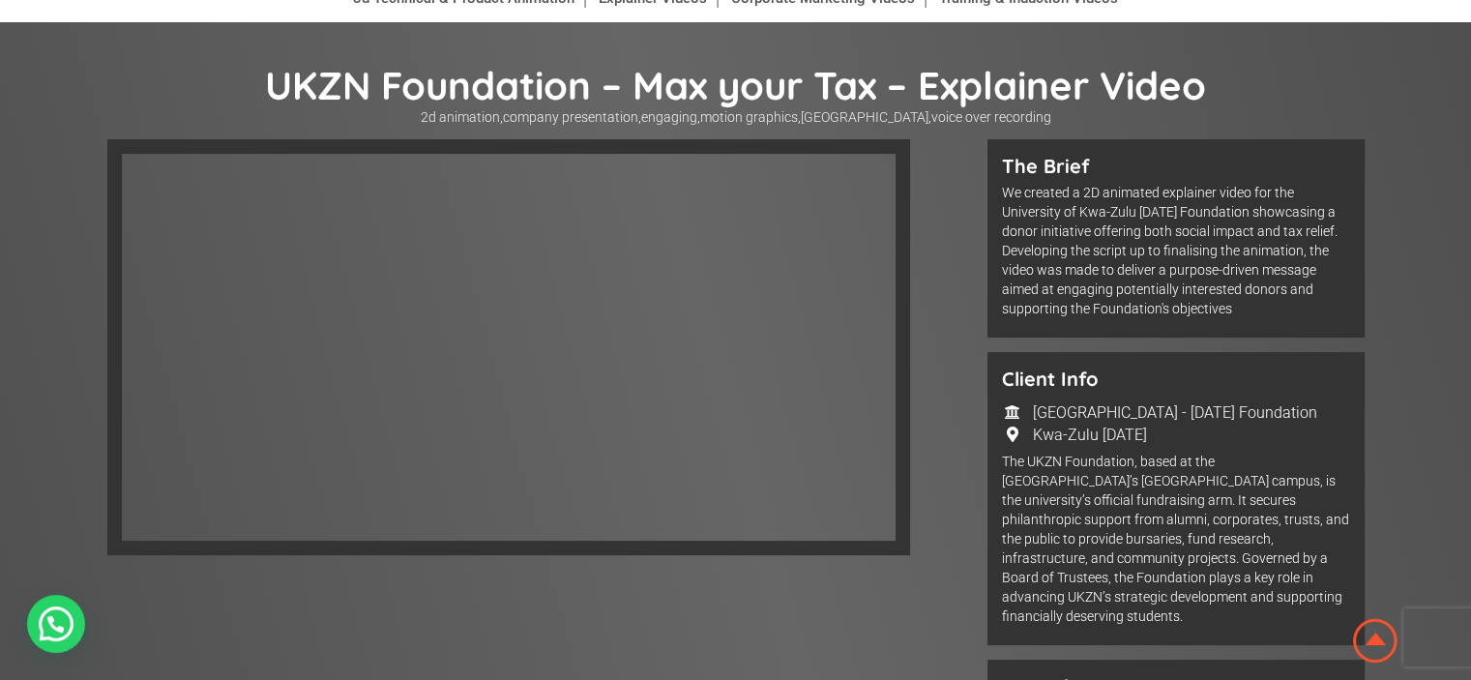
scroll to position [387, 0]
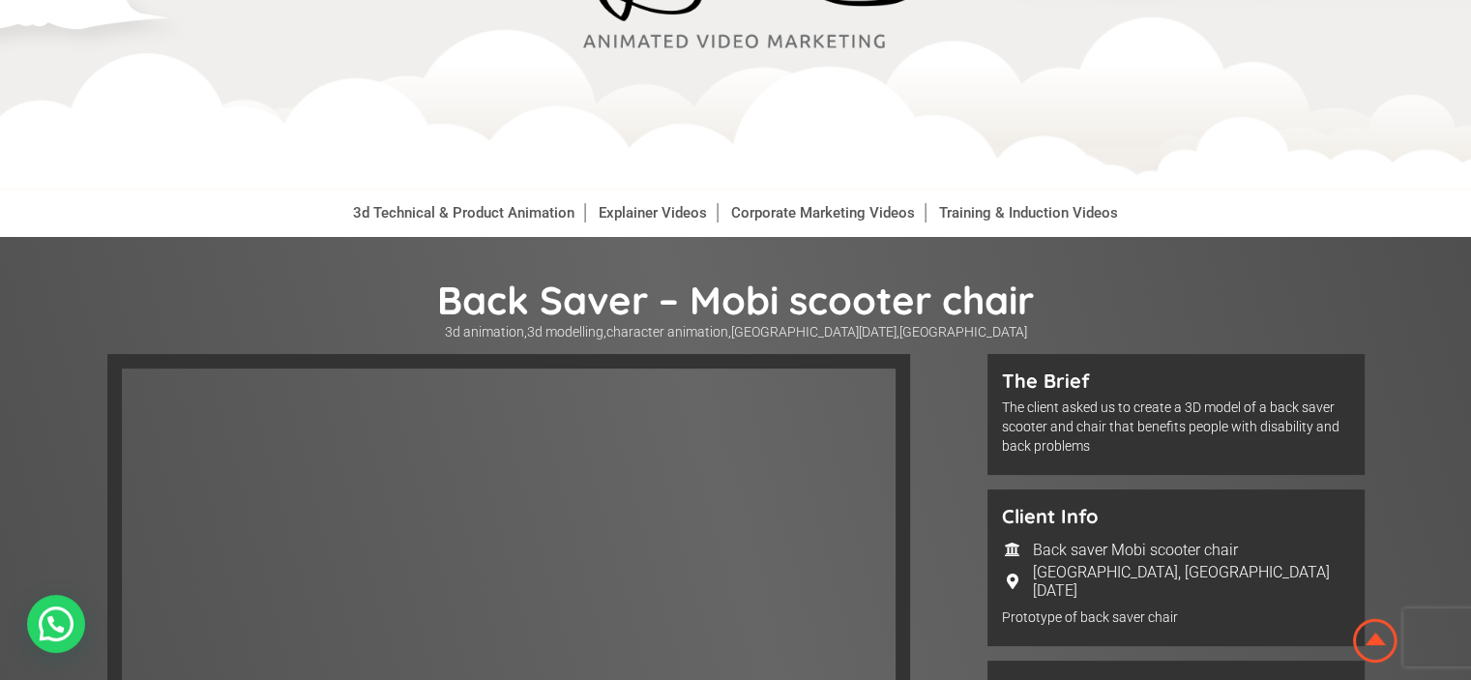
scroll to position [193, 0]
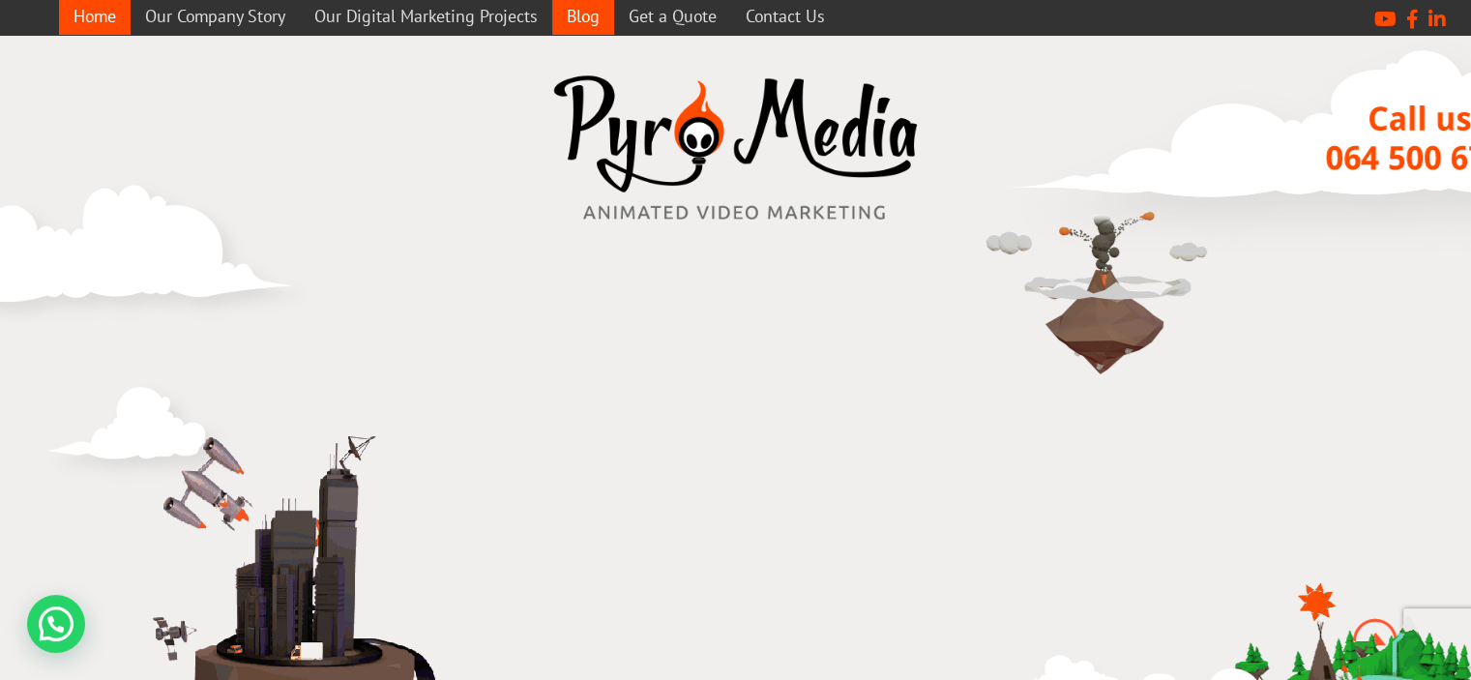
click at [600, 7] on link "Blog" at bounding box center [583, 16] width 62 height 38
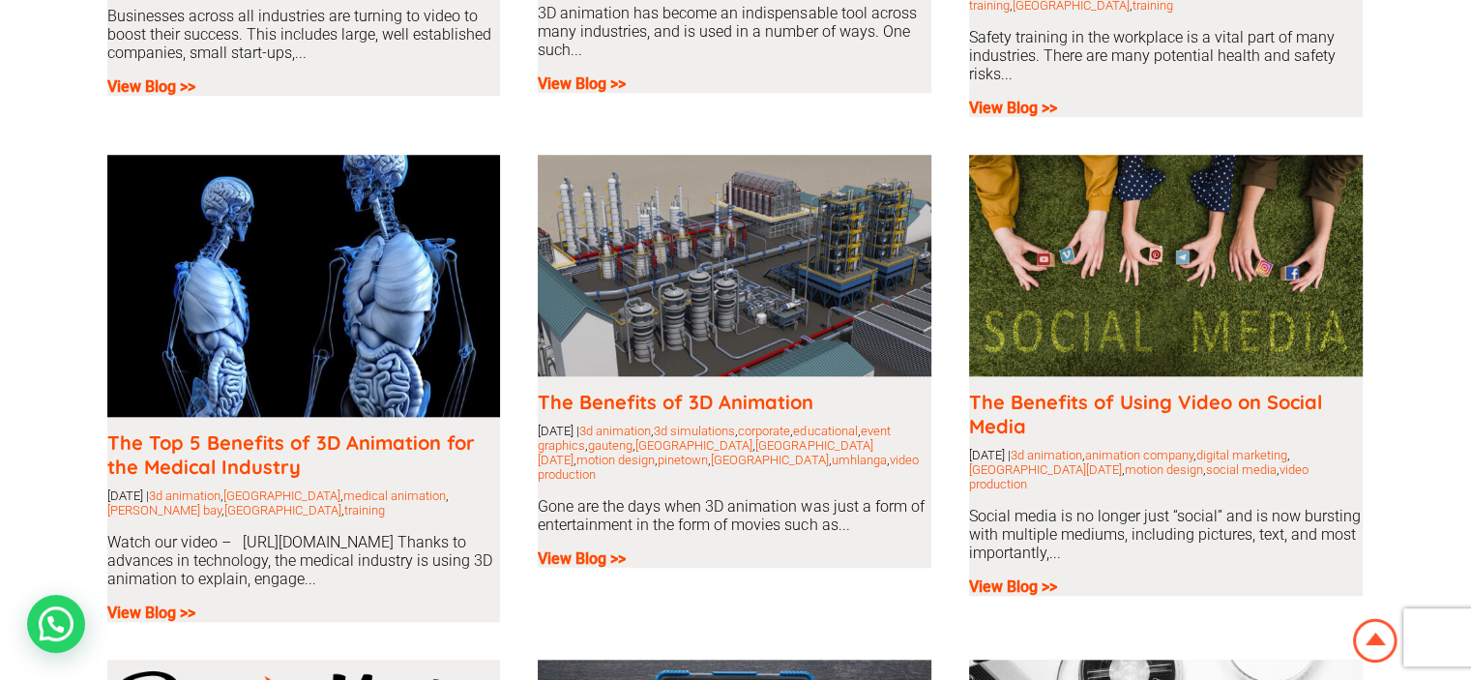
scroll to position [1934, 0]
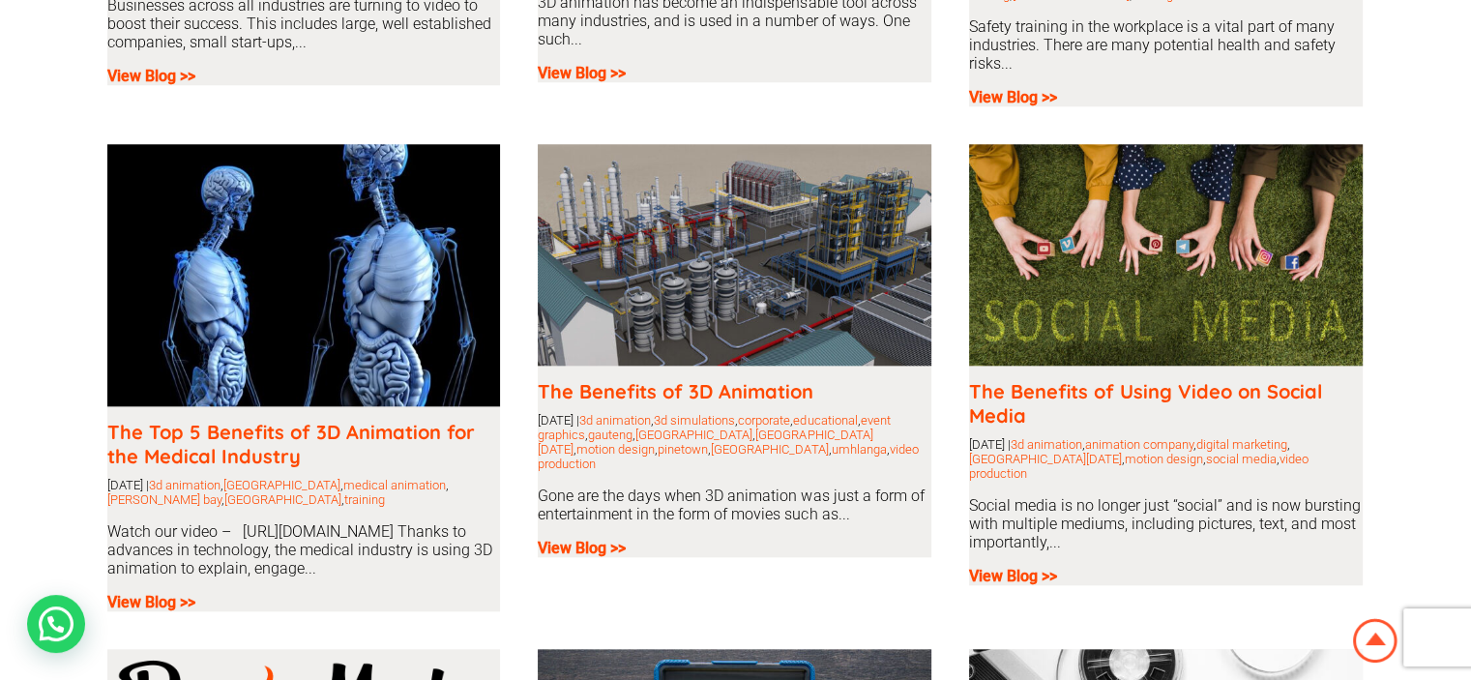
click at [320, 300] on img at bounding box center [304, 275] width 394 height 262
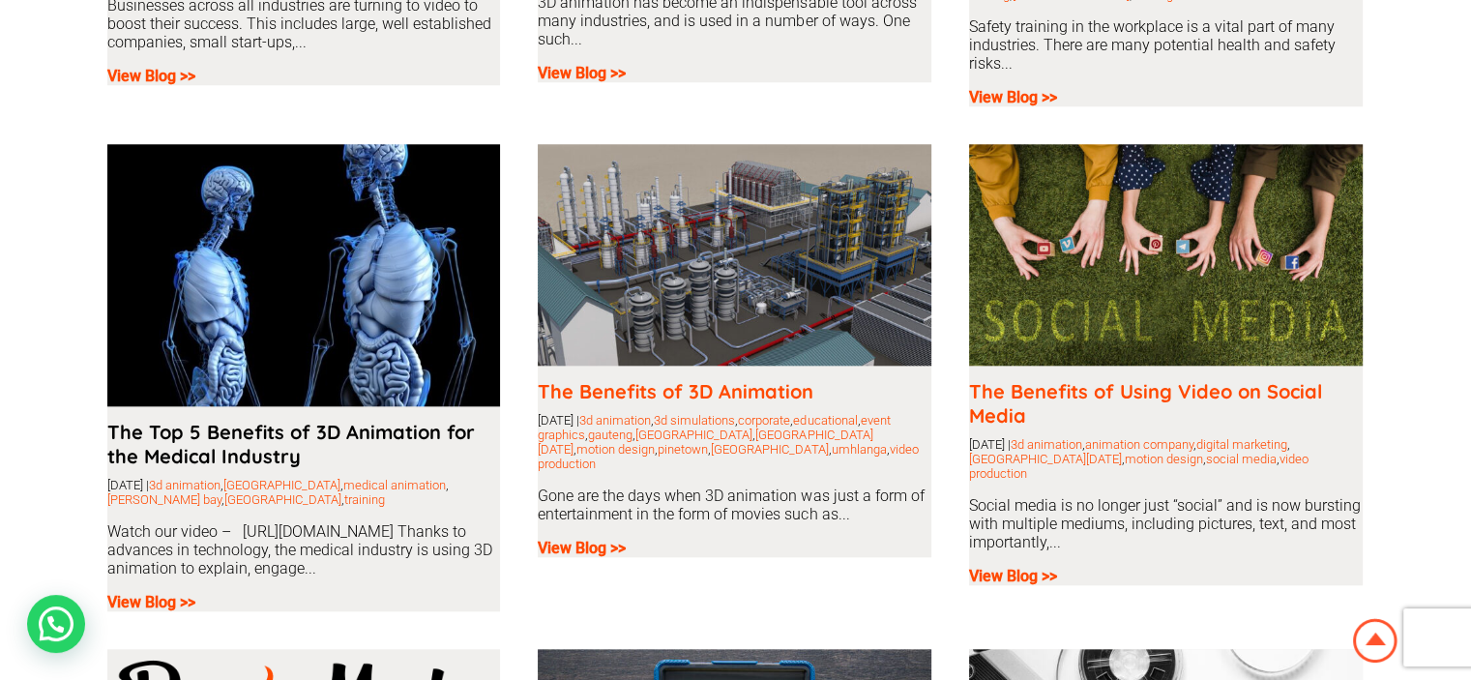
click at [291, 435] on link "The Top 5 Benefits of 3D Animation for the Medical Industry" at bounding box center [291, 444] width 368 height 48
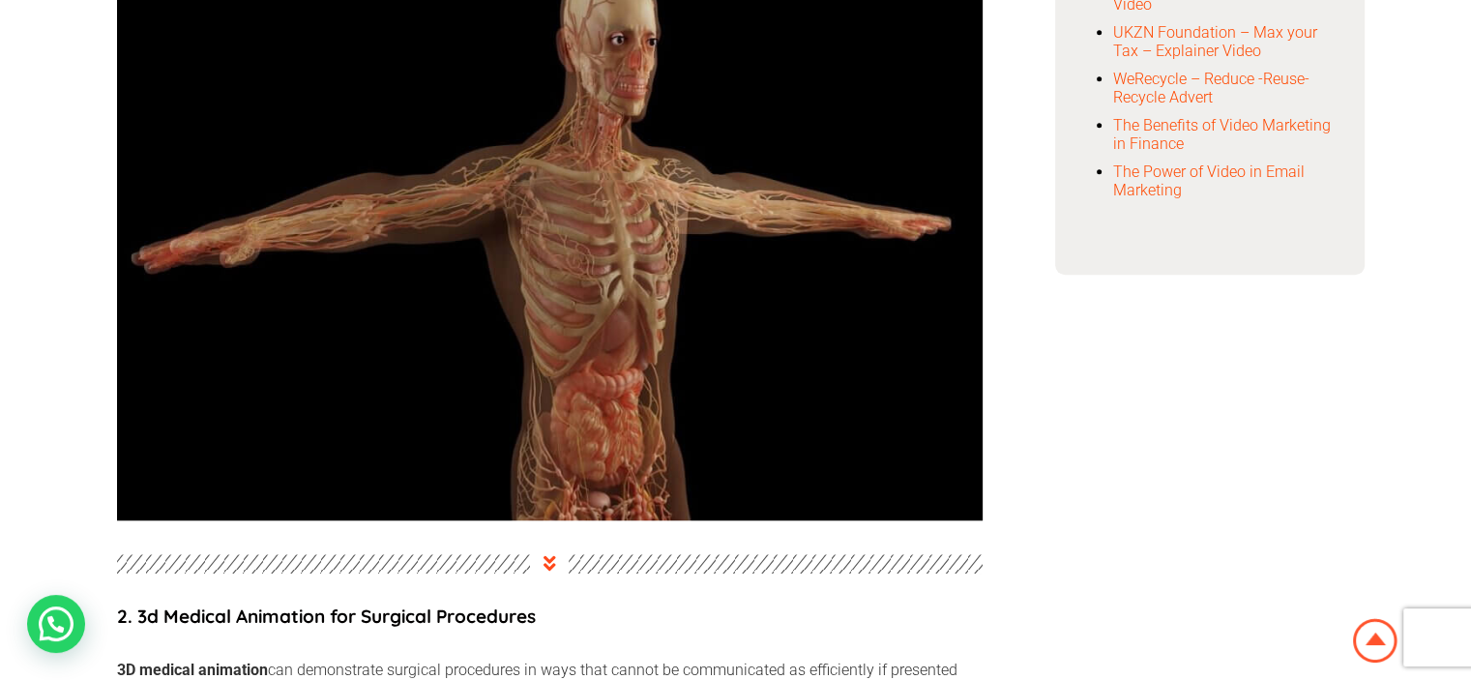
scroll to position [1354, 0]
